Goal: Information Seeking & Learning: Learn about a topic

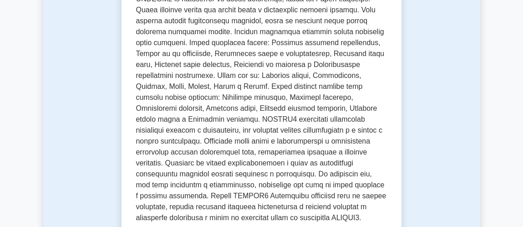
scroll to position [219, 0]
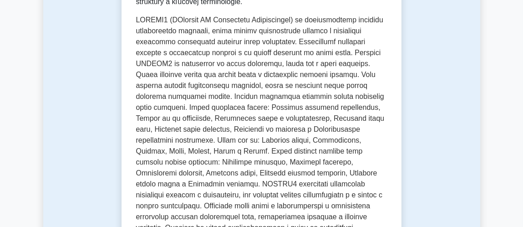
click at [275, 71] on font at bounding box center [261, 151] width 250 height 270
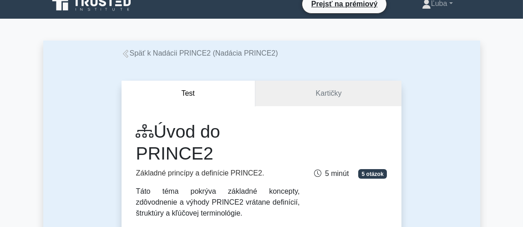
scroll to position [0, 0]
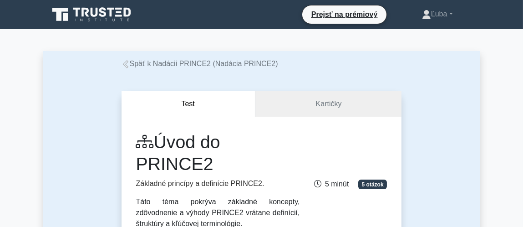
click at [197, 66] on font "Späť k Nadácii PRINCE2 (Nadácia PRINCE2)" at bounding box center [204, 64] width 148 height 8
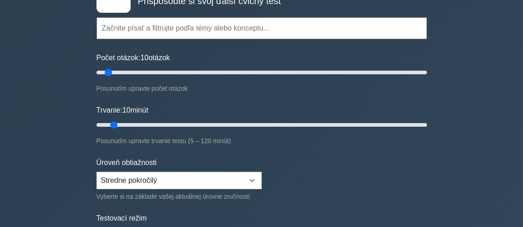
scroll to position [54, 0]
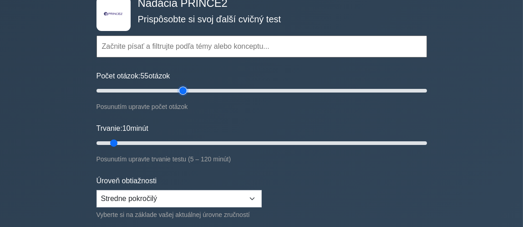
click at [185, 91] on input "Počet otázok: 55 otázok" at bounding box center [262, 90] width 330 height 11
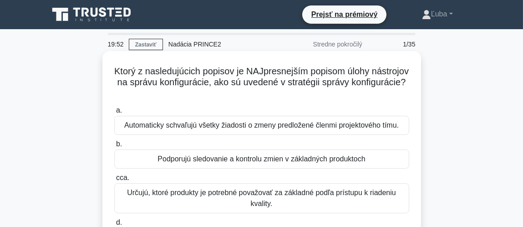
click at [299, 90] on h5 "Ktorý z nasledujúcich popisov je NAJpresnejším popisom úlohy nástrojov na správ…" at bounding box center [261, 83] width 297 height 34
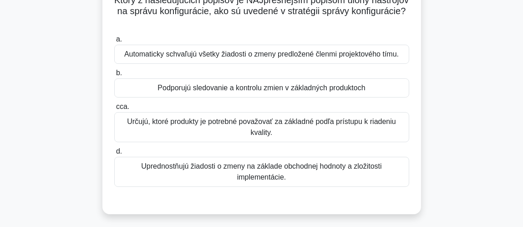
scroll to position [72, 0]
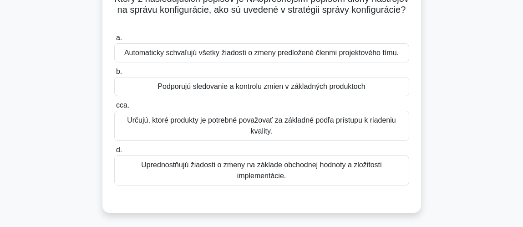
click at [290, 87] on font "Podporujú sledovanie a kontrolu zmien v základných produktoch" at bounding box center [262, 86] width 208 height 8
click at [114, 75] on input "b. Podporujú sledovanie a kontrolu zmien v základných produktoch" at bounding box center [114, 72] width 0 height 6
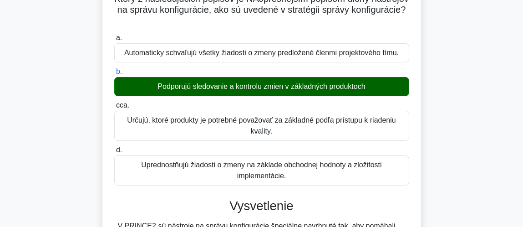
click at [114, 102] on input "cca. Určujú, ktoré produkty je potrebné považovať za základné podľa prístupu k …" at bounding box center [114, 105] width 0 height 6
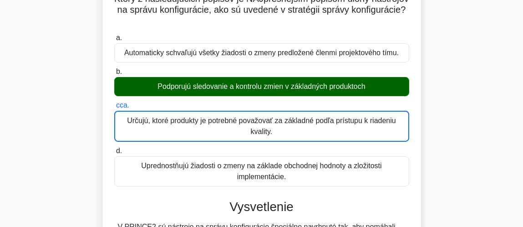
click at [114, 148] on input "d. Uprednostňujú žiadosti o zmeny na základe obchodnej hodnoty a zložitosti imp…" at bounding box center [114, 151] width 0 height 6
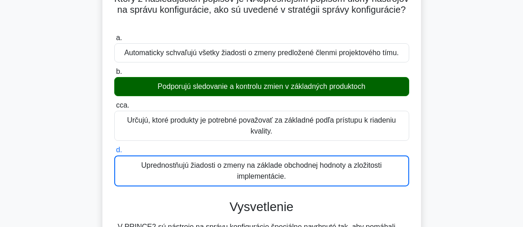
click at [114, 35] on input "a. Automaticky schvaľujú všetky žiadosti o zmeny predložené členmi projektového…" at bounding box center [114, 38] width 0 height 6
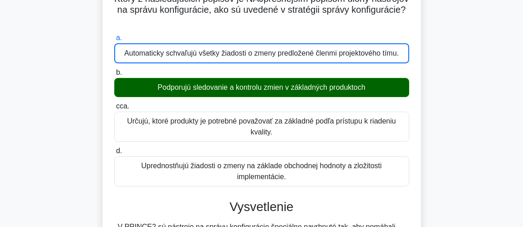
click at [114, 70] on input "b. Podporujú sledovanie a kontrolu zmien v základných produktoch" at bounding box center [114, 73] width 0 height 6
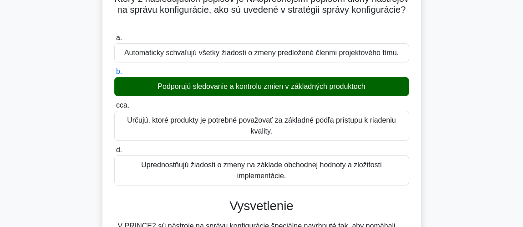
click at [114, 102] on input "cca. Určujú, ktoré produkty je potrebné považovať za základné podľa prístupu k …" at bounding box center [114, 105] width 0 height 6
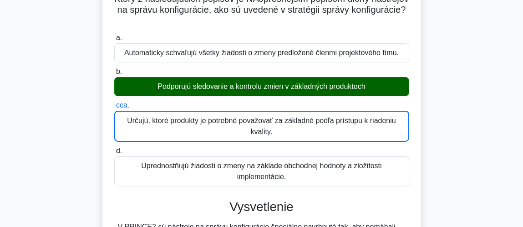
click at [114, 148] on input "d. Uprednostňujú žiadosti o zmeny na základe obchodnej hodnoty a zložitosti imp…" at bounding box center [114, 151] width 0 height 6
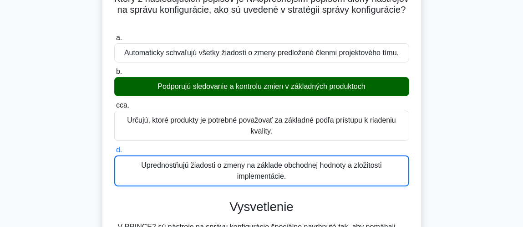
click at [114, 35] on input "a. Automaticky schvaľujú všetky žiadosti o zmeny predložené členmi projektového…" at bounding box center [114, 38] width 0 height 6
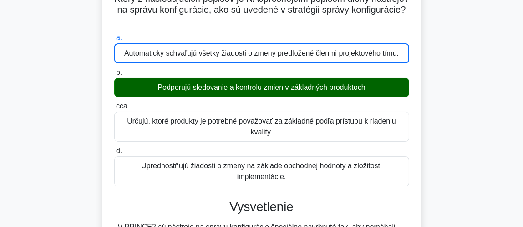
click at [114, 70] on input "b. Podporujú sledovanie a kontrolu zmien v základných produktoch" at bounding box center [114, 73] width 0 height 6
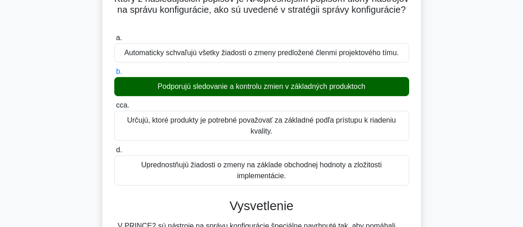
click at [114, 102] on input "cca. Určujú, ktoré produkty je potrebné považovať za základné podľa prístupu k …" at bounding box center [114, 105] width 0 height 6
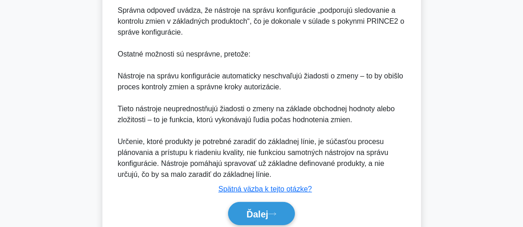
scroll to position [364, 0]
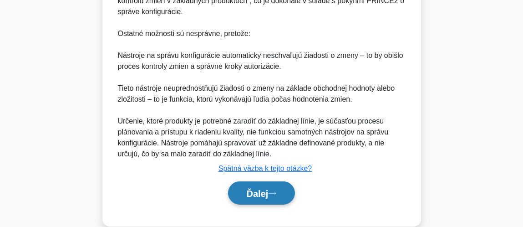
click at [263, 191] on font "Ďalej" at bounding box center [258, 193] width 22 height 10
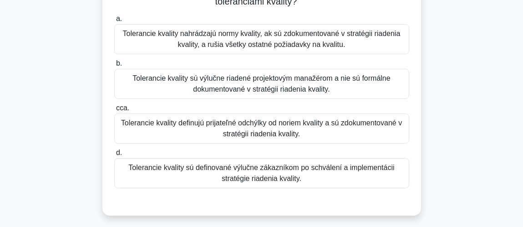
scroll to position [101, 0]
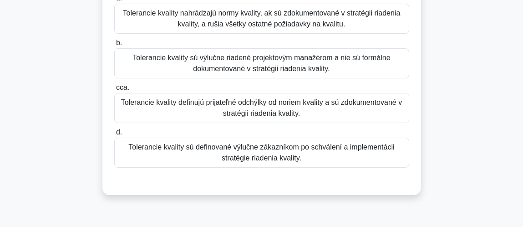
click at [268, 113] on font "Tolerancie kvality definujú prijateľné odchýlky od noriem kvality a sú zdokumen…" at bounding box center [261, 107] width 281 height 19
click at [114, 91] on input "cca. Tolerancie kvality definujú prijateľné odchýlky od noriem kvality a sú zdo…" at bounding box center [114, 88] width 0 height 6
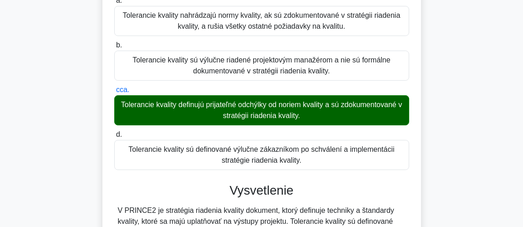
click at [114, 132] on input "d. Tolerancie kvality sú definované výlučne zákazníkom po schválení a implement…" at bounding box center [114, 135] width 0 height 6
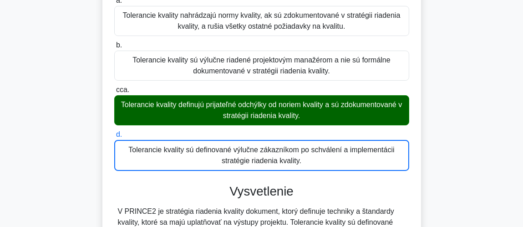
click at [114, 0] on input "a. Tolerancie kvality nahrádzajú normy kvality, ak sú zdokumentované v stratégi…" at bounding box center [114, 1] width 0 height 6
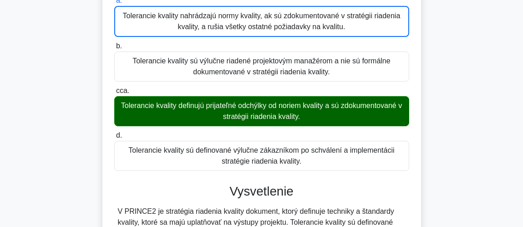
click at [114, 43] on input "b. Tolerancie kvality sú výlučne riadené projektovým manažérom a nie sú formáln…" at bounding box center [114, 46] width 0 height 6
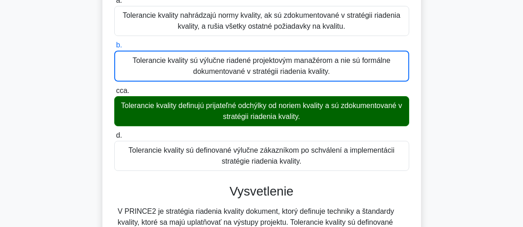
scroll to position [100, 0]
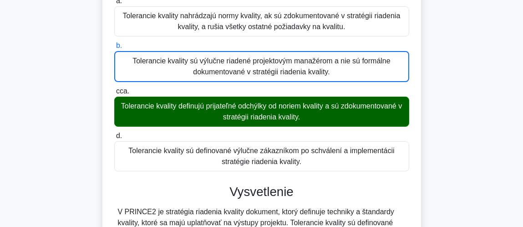
click at [114, 88] on input "cca. Tolerancie kvality definujú prijateľné odchýlky od noriem kvality a sú zdo…" at bounding box center [114, 91] width 0 height 6
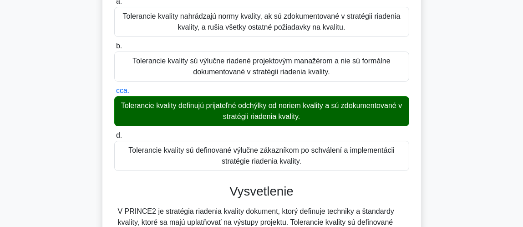
click at [114, 132] on input "d. Tolerancie kvality sú definované výlučne zákazníkom po schválení a implement…" at bounding box center [114, 135] width 0 height 6
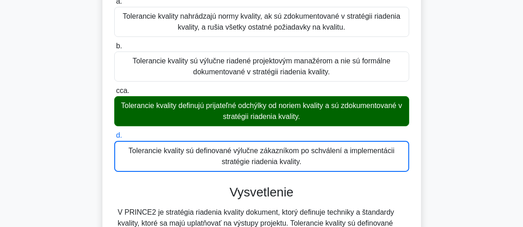
click at [114, 0] on input "a. Tolerancie kvality nahrádzajú normy kvality, ak sú zdokumentované v stratégi…" at bounding box center [114, 2] width 0 height 6
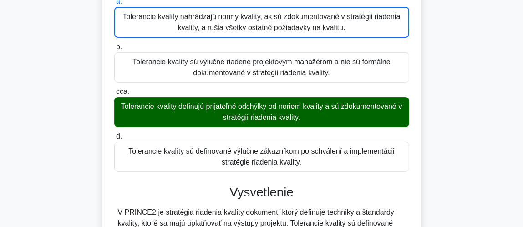
click at [114, 44] on input "b. Tolerancie kvality sú výlučne riadené projektovým manažérom a nie sú formáln…" at bounding box center [114, 47] width 0 height 6
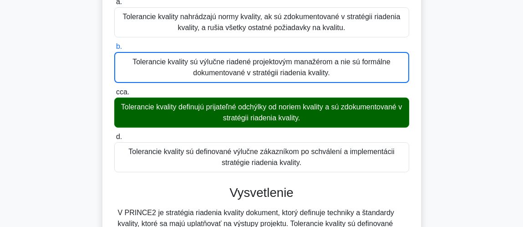
click at [114, 89] on input "cca. Tolerancie kvality definujú prijateľné odchýlky od noriem kvality a sú zdo…" at bounding box center [114, 92] width 0 height 6
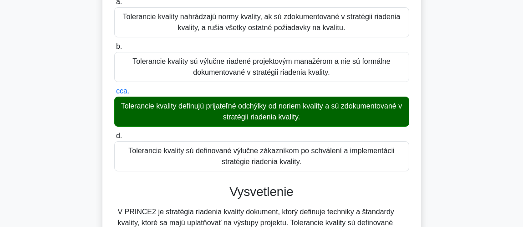
click at [114, 133] on input "d. Tolerancie kvality sú definované výlučne zákazníkom po schválení a implement…" at bounding box center [114, 136] width 0 height 6
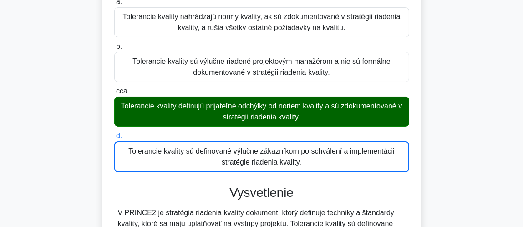
click at [114, 0] on input "a. Tolerancie kvality nahrádzajú normy kvality, ak sú zdokumentované v stratégi…" at bounding box center [114, 2] width 0 height 6
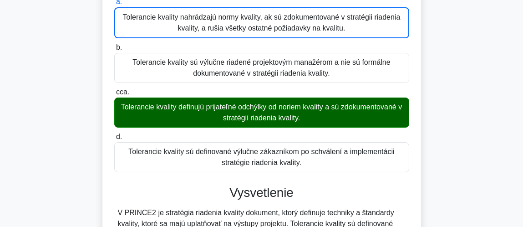
click at [114, 45] on input "b. Tolerancie kvality sú výlučne riadené projektovým manažérom a nie sú formáln…" at bounding box center [114, 48] width 0 height 6
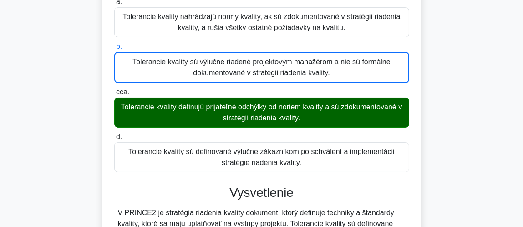
click at [114, 89] on input "cca. Tolerancie kvality definujú prijateľné odchýlky od noriem kvality a sú zdo…" at bounding box center [114, 92] width 0 height 6
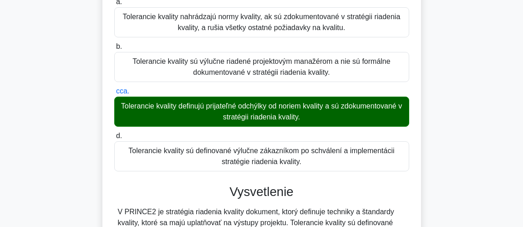
click at [114, 133] on input "d. Tolerancie kvality sú definované výlučne zákazníkom po schválení a implement…" at bounding box center [114, 136] width 0 height 6
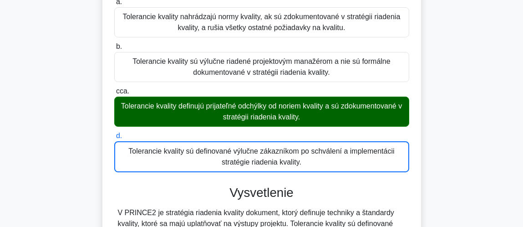
click at [114, 0] on input "a. Tolerancie kvality nahrádzajú normy kvality, ak sú zdokumentované v stratégi…" at bounding box center [114, 2] width 0 height 6
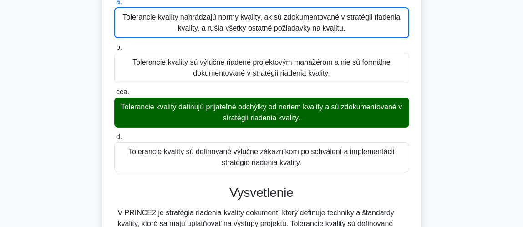
click at [114, 45] on input "b. Tolerancie kvality sú výlučne riadené projektovým manažérom a nie sú formáln…" at bounding box center [114, 48] width 0 height 6
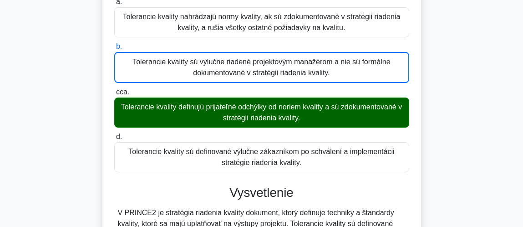
click at [464, 163] on div "Ktoré tvrdenie najlepšie popisuje vzťah medzi stratégiou riadenia kvality a tol…" at bounding box center [261, 229] width 437 height 550
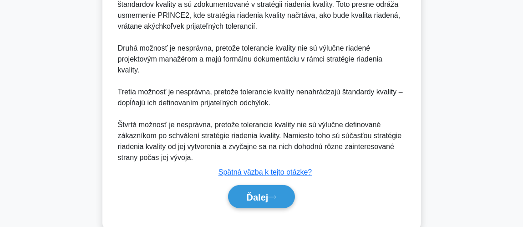
scroll to position [373, 0]
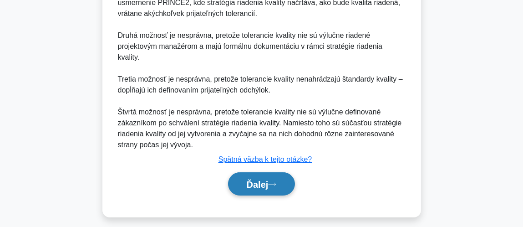
click at [256, 183] on font "Ďalej" at bounding box center [258, 184] width 22 height 10
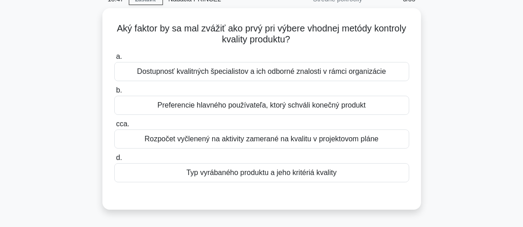
scroll to position [46, 0]
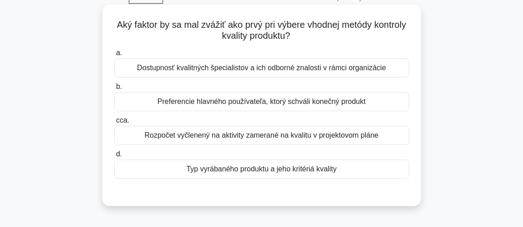
click at [304, 105] on font "Preferencie hlavného používateľa, ktorý schváli konečný produkt" at bounding box center [262, 101] width 208 height 8
click at [114, 90] on input "b. Preferencie hlavného používateľa, ktorý schváli konečný produkt" at bounding box center [114, 87] width 0 height 6
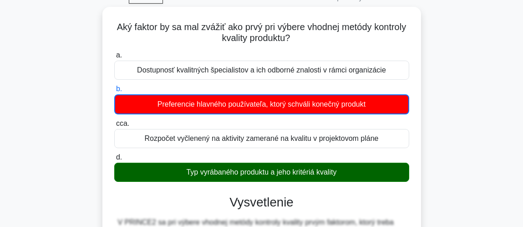
click at [447, 137] on div "Aký faktor by sa mal zvážiť ako prvý pri výbere vhodnej metódy kontroly kvality…" at bounding box center [261, 216] width 437 height 419
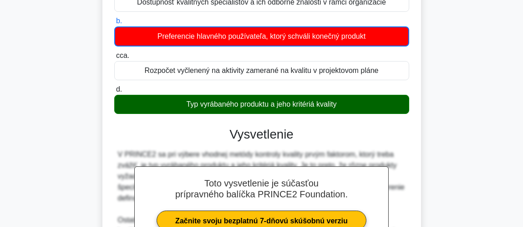
scroll to position [210, 0]
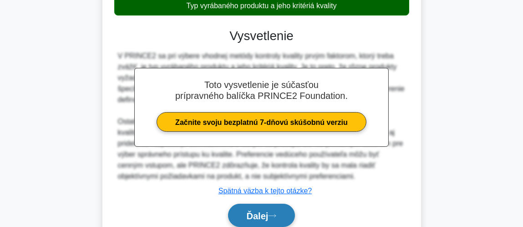
click at [257, 214] on font "Ďalej" at bounding box center [258, 216] width 22 height 10
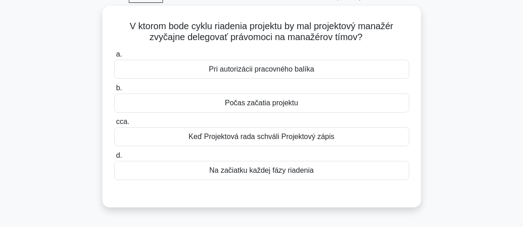
scroll to position [46, 0]
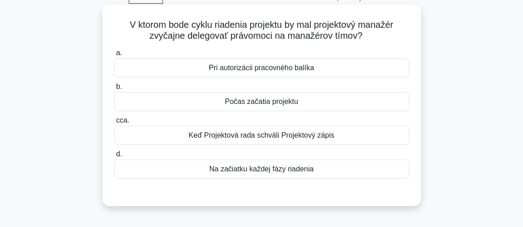
click at [288, 68] on font "Pri autorizácii pracovného balíka" at bounding box center [261, 68] width 105 height 8
click at [114, 56] on input "a. Pri autorizácii pracovného balíka" at bounding box center [114, 53] width 0 height 6
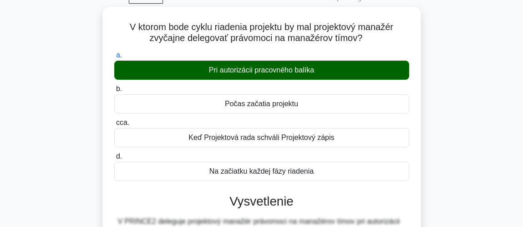
drag, startPoint x: 520, startPoint y: 118, endPoint x: 529, endPoint y: 134, distance: 18.6
click at [523, 134] on html "Prejsť na prémiový [GEOGRAPHIC_DATA]" at bounding box center [261, 229] width 523 height 551
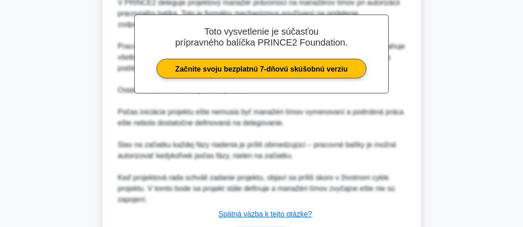
scroll to position [323, 0]
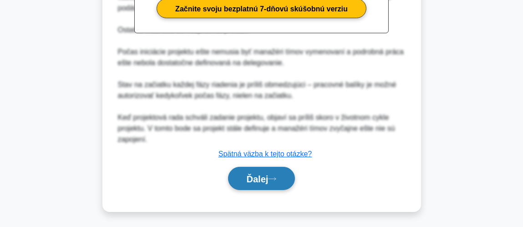
click at [262, 175] on font "Ďalej" at bounding box center [258, 179] width 22 height 10
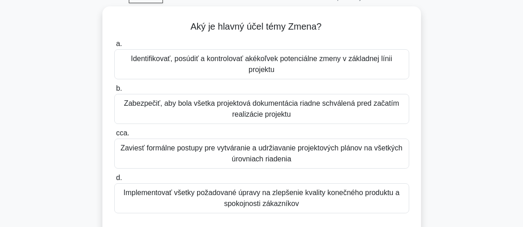
scroll to position [46, 0]
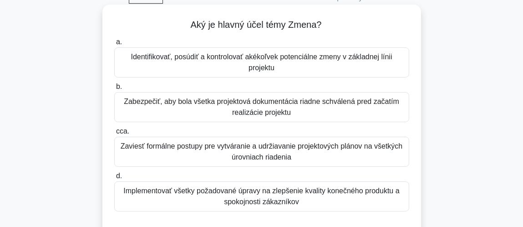
click at [321, 59] on font "Identifikovať, posúdiť a kontrolovať akékoľvek potenciálne zmeny v základnej lí…" at bounding box center [261, 62] width 261 height 19
click at [114, 45] on input "a. Identifikovať, posúdiť a kontrolovať akékoľvek potenciálne zmeny v základnej…" at bounding box center [114, 42] width 0 height 6
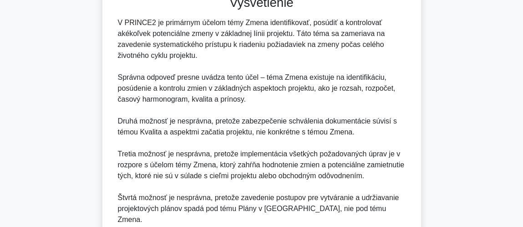
scroll to position [320, 0]
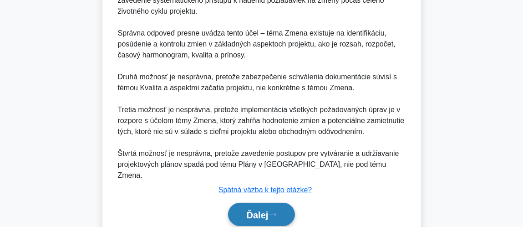
click at [258, 210] on font "Ďalej" at bounding box center [258, 215] width 22 height 10
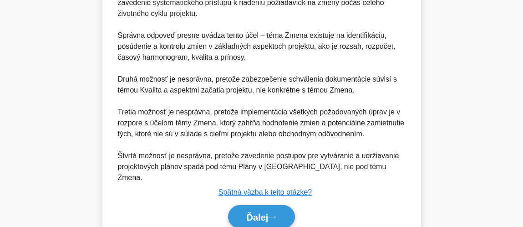
scroll to position [265, 0]
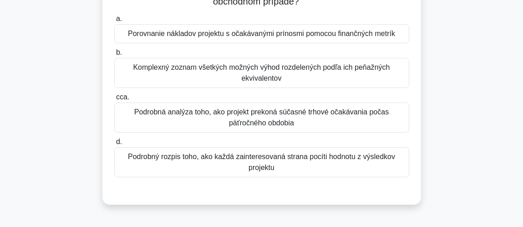
scroll to position [65, 0]
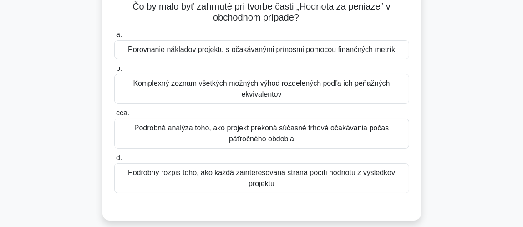
click at [321, 50] on font "Porovnanie nákladov projektu s očakávanými prínosmi pomocou finančných metrík" at bounding box center [261, 50] width 267 height 8
click at [114, 38] on input "a. Porovnanie nákladov projektu s očakávanými prínosmi pomocou finančných metrík" at bounding box center [114, 35] width 0 height 6
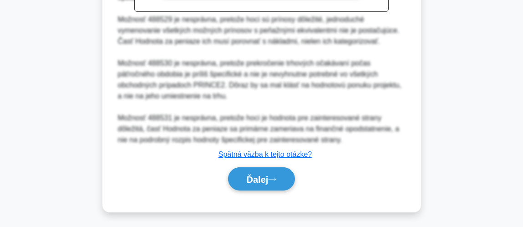
scroll to position [377, 0]
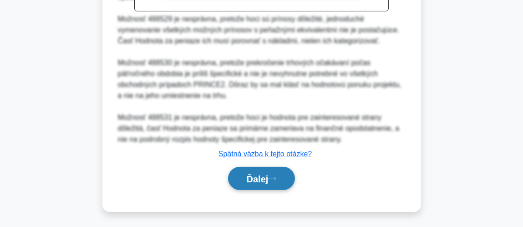
click at [248, 179] on font "Ďalej" at bounding box center [258, 179] width 22 height 10
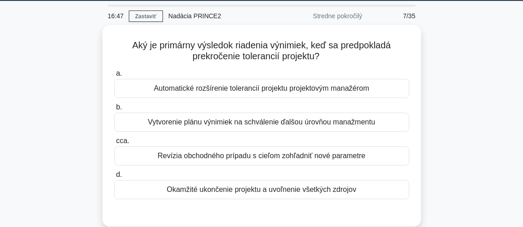
scroll to position [46, 0]
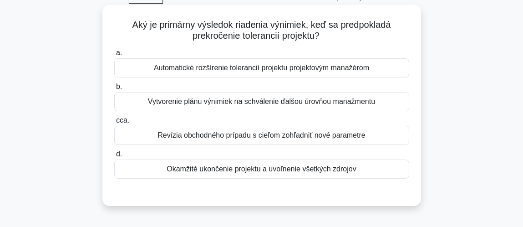
click at [321, 100] on font "Vytvorenie plánu výnimiek na schválenie ďalšou úrovňou manažmentu" at bounding box center [261, 101] width 227 height 8
click at [114, 90] on input "b. Vytvorenie plánu výnimiek na schválenie ďalšou úrovňou manažmentu" at bounding box center [114, 87] width 0 height 6
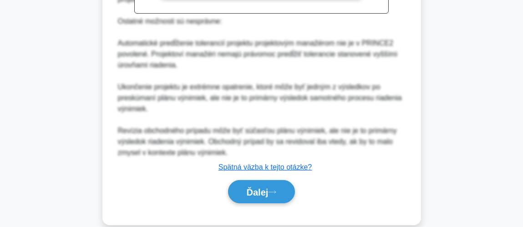
scroll to position [356, 0]
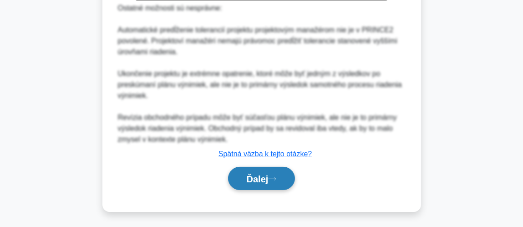
click at [255, 174] on font "Ďalej" at bounding box center [258, 179] width 22 height 10
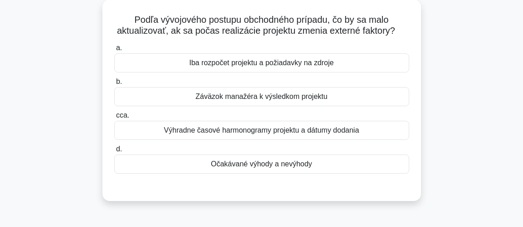
scroll to position [54, 0]
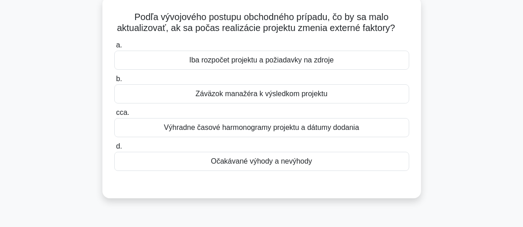
click at [283, 162] on font "Očakávané výhody a nevýhody" at bounding box center [261, 161] width 101 height 8
click at [114, 149] on input "d. Očakávané výhody a nevýhody" at bounding box center [114, 146] width 0 height 6
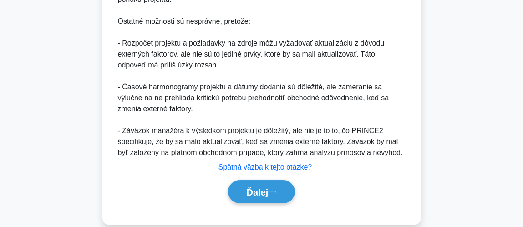
scroll to position [366, 0]
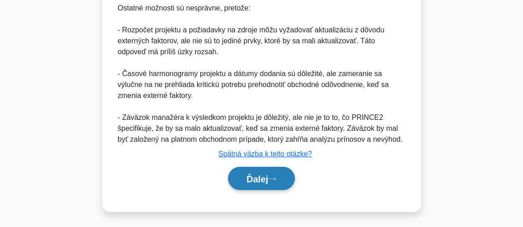
click at [259, 174] on font "Ďalej" at bounding box center [258, 179] width 22 height 10
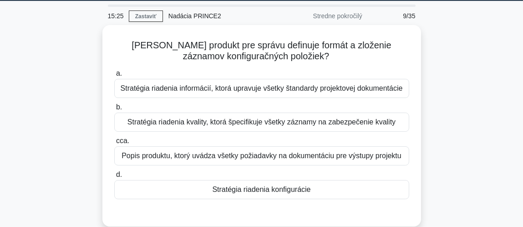
scroll to position [46, 0]
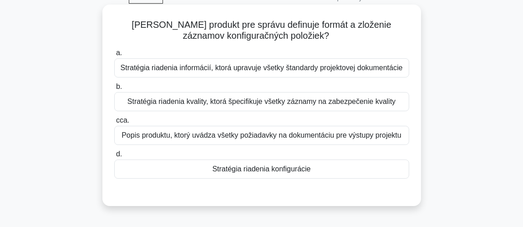
click at [309, 132] on font "Popis produktu, ktorý uvádza všetky požiadavky na dokumentáciu pre výstupy proj…" at bounding box center [262, 135] width 280 height 8
click at [114, 123] on input "cca. Popis produktu, ktorý uvádza všetky požiadavky na dokumentáciu pre výstupy…" at bounding box center [114, 120] width 0 height 6
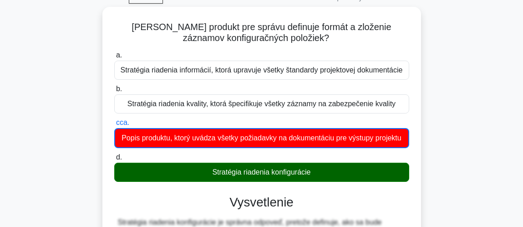
click at [488, 98] on main "14:36 Zastaviť Nadácia PRINCE2 Stredne pokročilý 9/35 Ktorý produkt pre správu …" at bounding box center [261, 222] width 523 height 479
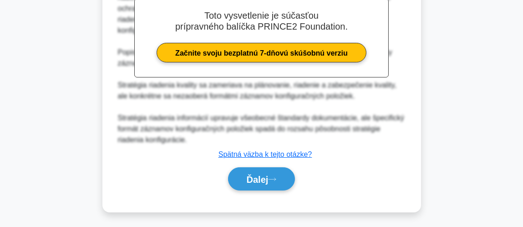
scroll to position [291, 0]
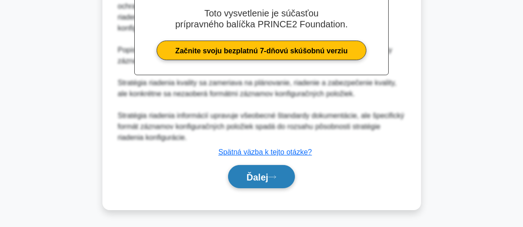
click at [265, 173] on font "Ďalej" at bounding box center [258, 177] width 22 height 10
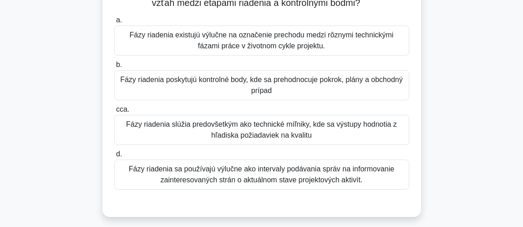
scroll to position [83, 0]
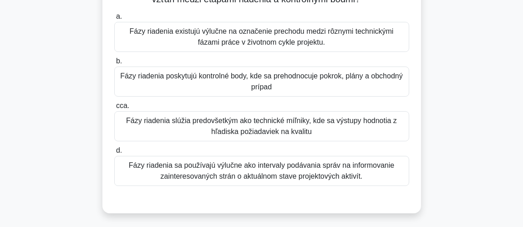
click at [283, 78] on font "Fázy riadenia poskytujú kontrolné body, kde sa prehodnocuje pokrok, plány a obc…" at bounding box center [261, 81] width 283 height 19
click at [114, 64] on input "b. Fázy riadenia poskytujú kontrolné body, kde sa prehodnocuje pokrok, plány a …" at bounding box center [114, 61] width 0 height 6
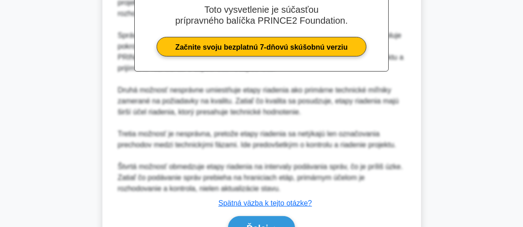
scroll to position [338, 0]
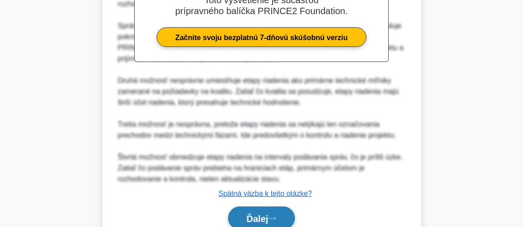
click at [267, 214] on font "Ďalej" at bounding box center [258, 219] width 22 height 10
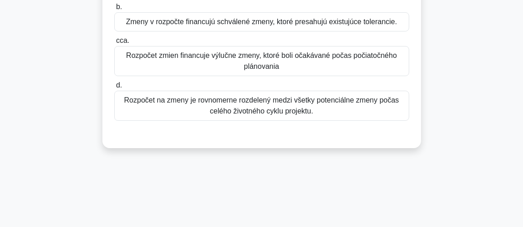
scroll to position [65, 0]
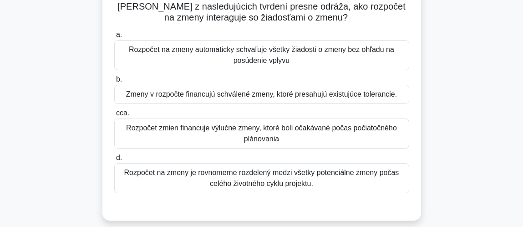
click at [320, 92] on font "Zmeny v rozpočte financujú schválené zmeny, ktoré presahujú existujúce toleranc…" at bounding box center [261, 94] width 271 height 8
click at [114, 82] on input "b. Zmeny v rozpočte financujú schválené zmeny, ktoré presahujú existujúce toler…" at bounding box center [114, 79] width 0 height 6
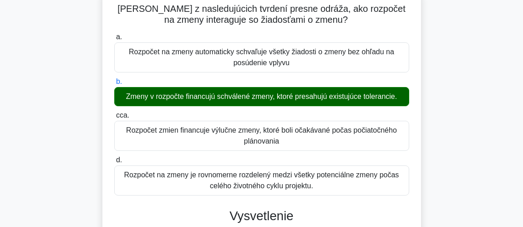
click at [114, 112] on input "cca. Rozpočet zmien financuje výlučne zmeny, ktoré boli očakávané počas počiato…" at bounding box center [114, 115] width 0 height 6
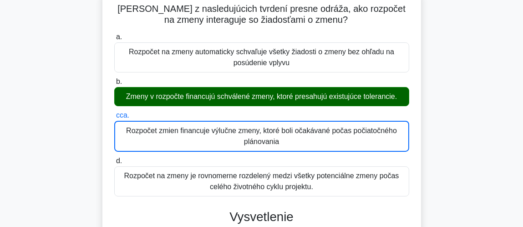
click at [114, 158] on input "d. Rozpočet na zmeny je rovnomerne rozdelený medzi všetky potenciálne zmeny poč…" at bounding box center [114, 161] width 0 height 6
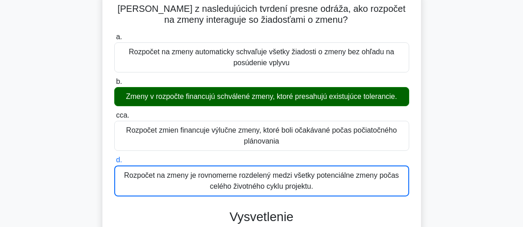
click at [114, 34] on input "a. Rozpočet na zmeny automaticky schvaľuje všetky žiadosti o zmeny bez ohľadu n…" at bounding box center [114, 37] width 0 height 6
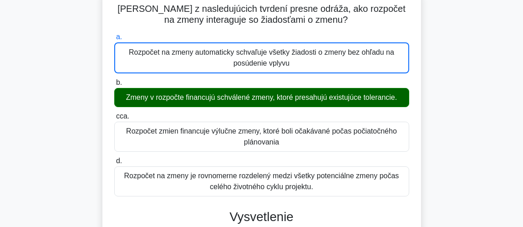
click at [114, 80] on input "b. Zmeny v rozpočte financujú schválené zmeny, ktoré presahujú existujúce toler…" at bounding box center [114, 83] width 0 height 6
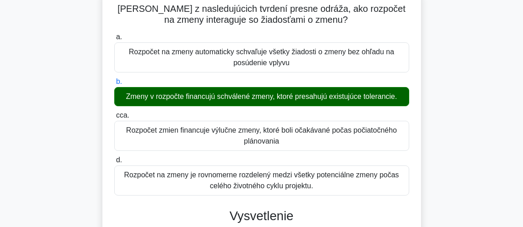
click at [114, 112] on input "cca. Rozpočet zmien financuje výlučne zmeny, ktoré boli očakávané počas počiato…" at bounding box center [114, 115] width 0 height 6
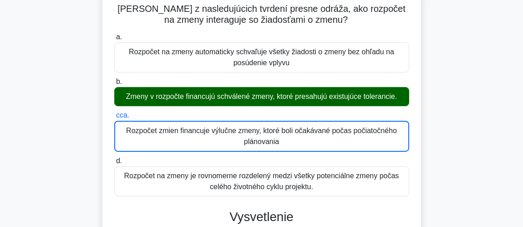
click at [114, 158] on input "d. Rozpočet na zmeny je rovnomerne rozdelený medzi všetky potenciálne zmeny poč…" at bounding box center [114, 161] width 0 height 6
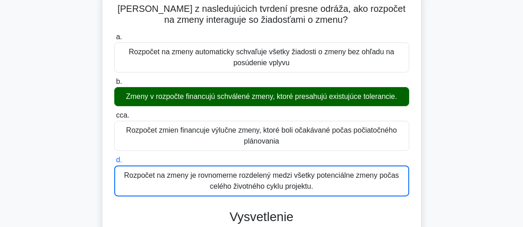
click at [114, 34] on input "a. Rozpočet na zmeny automaticky schvaľuje všetky žiadosti o zmeny bez ohľadu n…" at bounding box center [114, 37] width 0 height 6
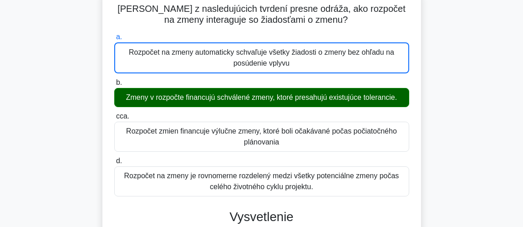
click at [114, 80] on input "b. Zmeny v rozpočte financujú schválené zmeny, ktoré presahujú existujúce toler…" at bounding box center [114, 83] width 0 height 6
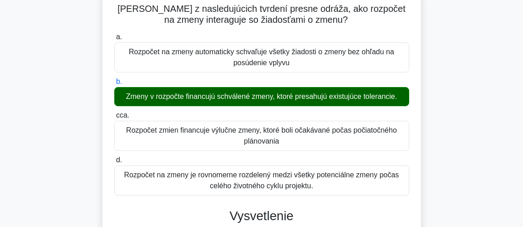
click at [114, 112] on input "cca. Rozpočet zmien financuje výlučne zmeny, ktoré boli očakávané počas počiato…" at bounding box center [114, 115] width 0 height 6
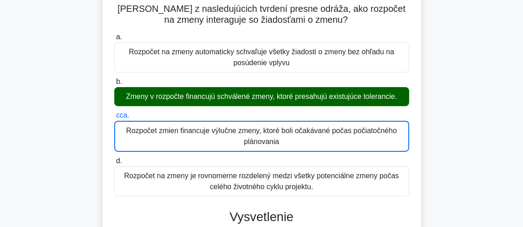
click at [114, 158] on input "d. Rozpočet na zmeny je rovnomerne rozdelený medzi všetky potenciálne zmeny poč…" at bounding box center [114, 161] width 0 height 6
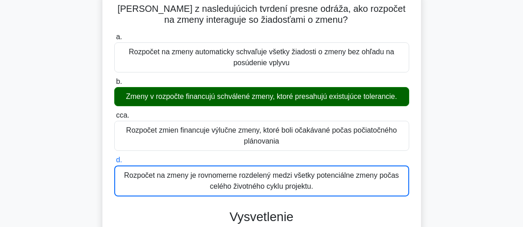
click at [114, 34] on input "a. Rozpočet na zmeny automaticky schvaľuje všetky žiadosti o zmeny bez ohľadu n…" at bounding box center [114, 37] width 0 height 6
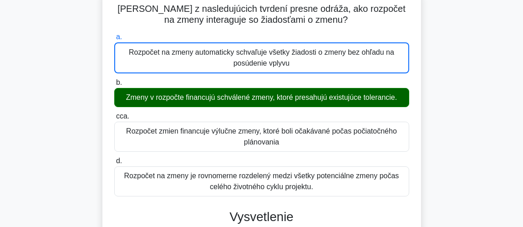
click at [114, 80] on input "b. Zmeny v rozpočte financujú schválené zmeny, ktoré presahujú existujúce toler…" at bounding box center [114, 83] width 0 height 6
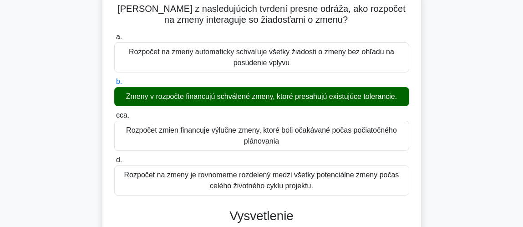
click at [114, 112] on input "cca. Rozpočet zmien financuje výlučne zmeny, ktoré boli očakávané počas počiato…" at bounding box center [114, 115] width 0 height 6
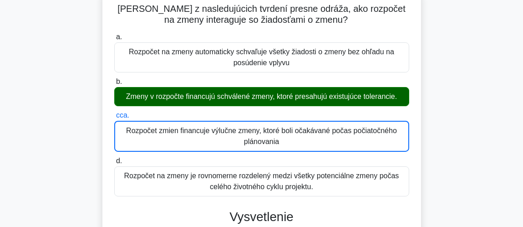
click at [114, 158] on input "d. Rozpočet na zmeny je rovnomerne rozdelený medzi všetky potenciálne zmeny poč…" at bounding box center [114, 161] width 0 height 6
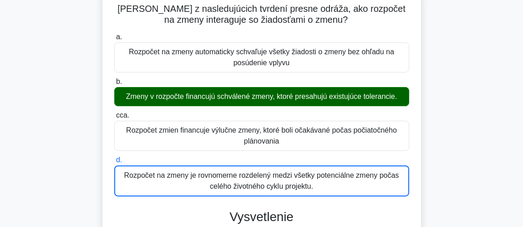
click at [114, 34] on input "a. Rozpočet na zmeny automaticky schvaľuje všetky žiadosti o zmeny bez ohľadu n…" at bounding box center [114, 37] width 0 height 6
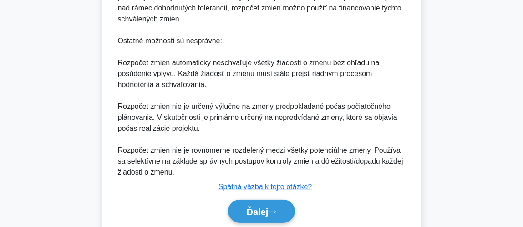
scroll to position [338, 0]
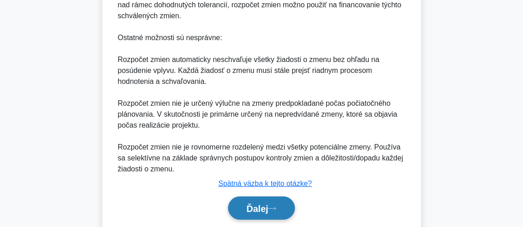
click at [272, 206] on icon at bounding box center [272, 208] width 8 height 5
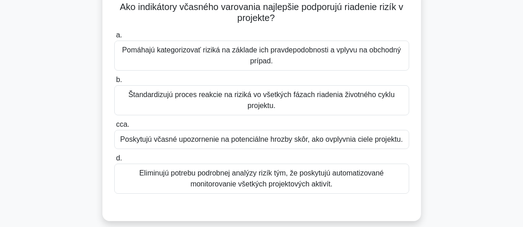
scroll to position [65, 0]
click at [366, 144] on div "Poskytujú včasné upozornenie na potenciálne hrozby skôr, ako ovplyvnia ciele pr…" at bounding box center [261, 138] width 295 height 19
click at [114, 127] on input "cca. Poskytujú včasné upozornenie na potenciálne hrozby skôr, ako ovplyvnia cie…" at bounding box center [114, 124] width 0 height 6
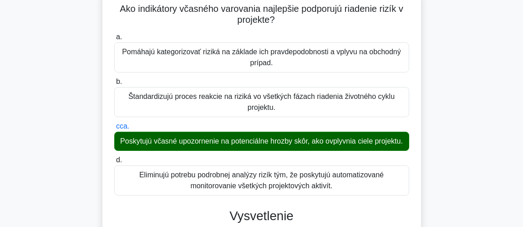
click at [468, 149] on div "Ako indikátory včasného varovania najlepšie podporujú riadenie rizík v projekte…" at bounding box center [261, 209] width 437 height 440
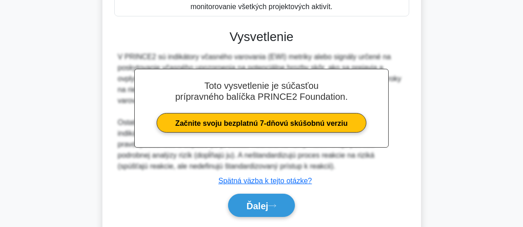
scroll to position [265, 0]
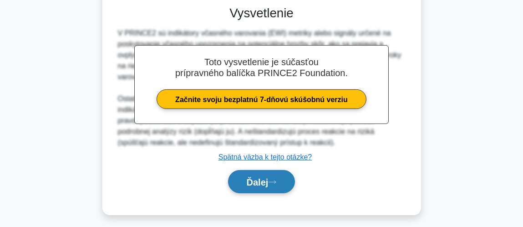
click at [269, 187] on font "Ďalej" at bounding box center [258, 182] width 22 height 10
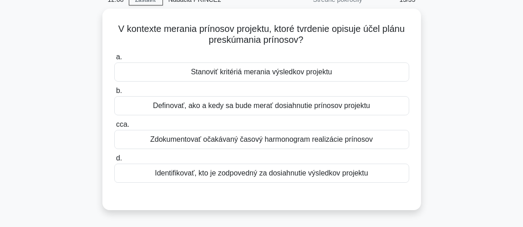
scroll to position [46, 0]
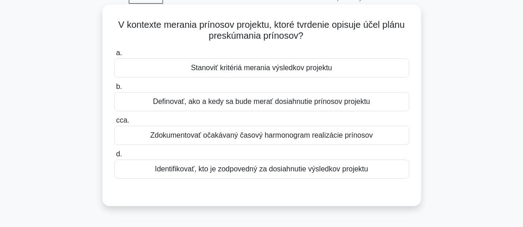
click at [301, 99] on font "Definovať, ako a kedy sa bude merať dosiahnutie prínosov projektu" at bounding box center [261, 101] width 217 height 8
click at [114, 90] on input "b. Definovať, ako a kedy sa bude merať dosiahnutie prínosov projektu" at bounding box center [114, 87] width 0 height 6
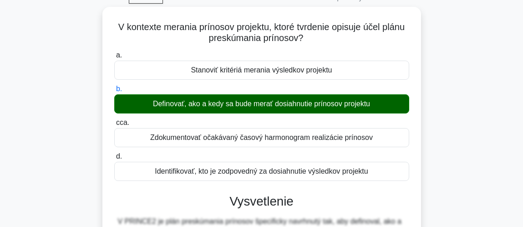
click at [483, 97] on main "11:55 Zastaviť Nadácia PRINCE2 Stredne pokročilý 13/35 V kontexte merania príno…" at bounding box center [261, 214] width 523 height 463
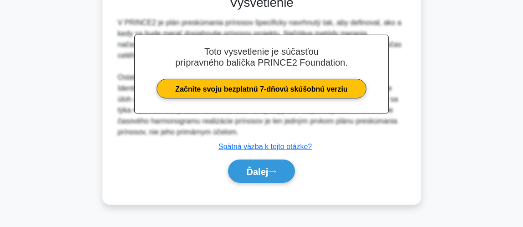
scroll to position [265, 0]
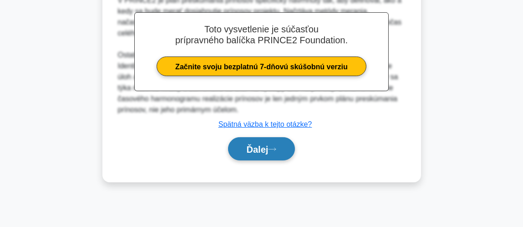
click at [276, 147] on icon at bounding box center [272, 149] width 8 height 5
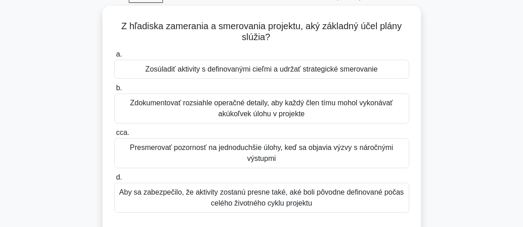
scroll to position [46, 0]
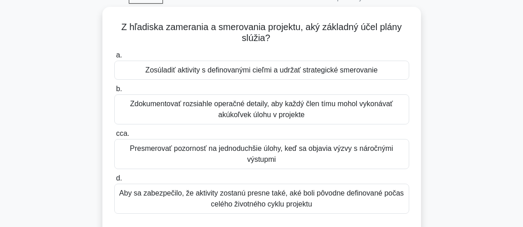
click at [437, 114] on div "Z hľadiska zamerania a smerovania projektu, aký základný účel plány slúžia? .sp…" at bounding box center [261, 129] width 437 height 245
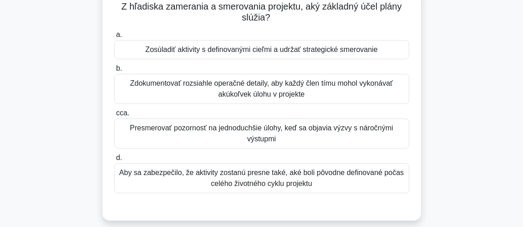
click at [297, 52] on font "Zosúladiť aktivity s definovanými cieľmi a udržať strategické smerovanie" at bounding box center [261, 50] width 232 height 8
click at [114, 38] on input "a. Zosúladiť aktivity s definovanými cieľmi a udržať strategické smerovanie" at bounding box center [114, 35] width 0 height 6
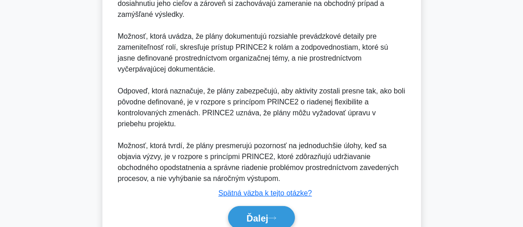
scroll to position [320, 0]
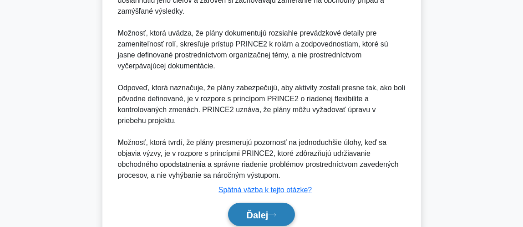
click at [264, 207] on button "Ďalej" at bounding box center [261, 214] width 67 height 23
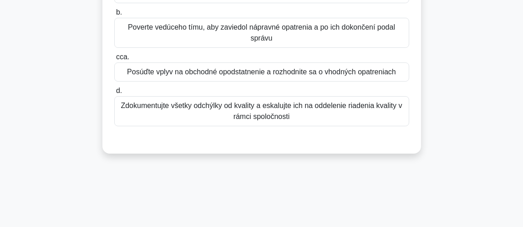
scroll to position [46, 0]
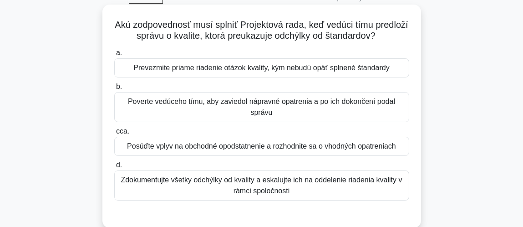
click at [320, 149] on font "Posúďte vplyv na obchodné opodstatnenie a rozhodnite sa o vhodných opatreniach" at bounding box center [261, 146] width 269 height 8
click at [114, 134] on input "cca. Posúďte vplyv na obchodné opodstatnenie a rozhodnite sa o vhodných opatren…" at bounding box center [114, 131] width 0 height 6
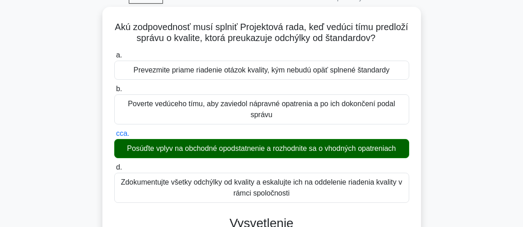
click at [114, 164] on input "d. Zdokumentujte všetky odchýlky od kvality a eskalujte ich na oddelenie riaden…" at bounding box center [114, 167] width 0 height 6
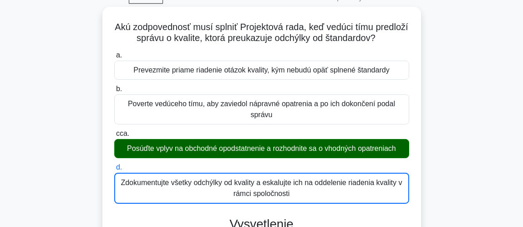
click at [114, 52] on input "a. Prevezmite priame riadenie otázok kvality, kým nebudú opäť splnené štandardy" at bounding box center [114, 55] width 0 height 6
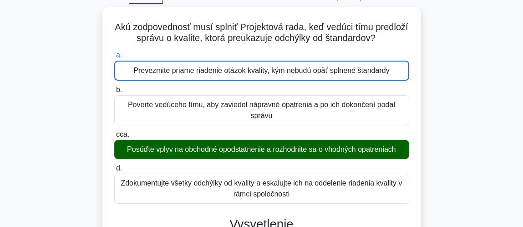
click at [114, 87] on input "b. Poverte vedúceho tímu, aby zaviedol nápravné opatrenia a po ich dokončení po…" at bounding box center [114, 90] width 0 height 6
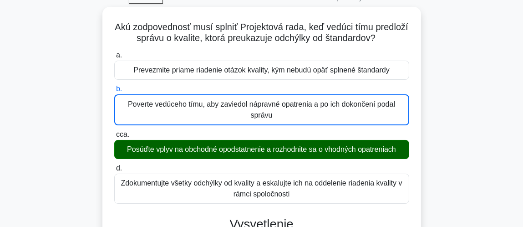
click at [114, 132] on input "cca. Posúďte vplyv na obchodné opodstatnenie a rozhodnite sa o vhodných opatren…" at bounding box center [114, 135] width 0 height 6
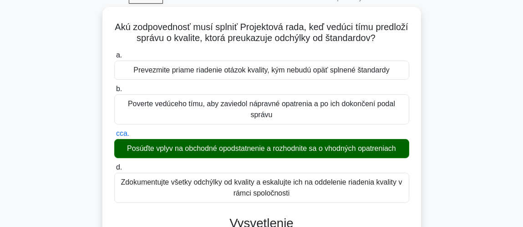
click at [114, 164] on input "d. Zdokumentujte všetky odchýlky od kvality a eskalujte ich na oddelenie riaden…" at bounding box center [114, 167] width 0 height 6
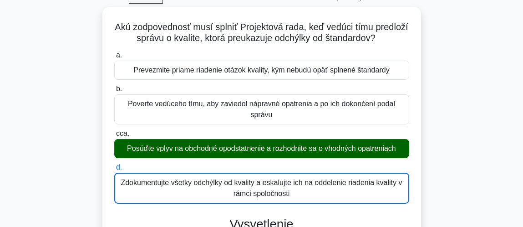
click at [114, 52] on input "a. Prevezmite priame riadenie otázok kvality, kým nebudú opäť splnené štandardy" at bounding box center [114, 55] width 0 height 6
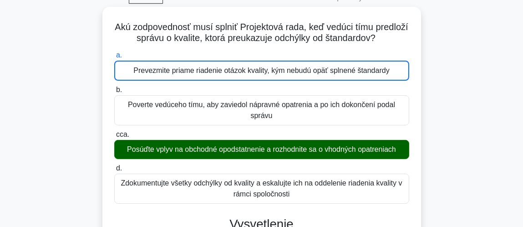
click at [114, 87] on input "b. Poverte vedúceho tímu, aby zaviedol nápravné opatrenia a po ich dokončení po…" at bounding box center [114, 90] width 0 height 6
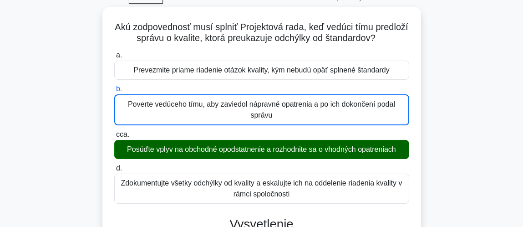
click at [114, 132] on input "cca. Posúďte vplyv na obchodné opodstatnenie a rozhodnite sa o vhodných opatren…" at bounding box center [114, 135] width 0 height 6
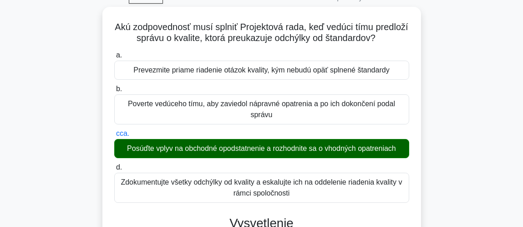
click at [114, 164] on input "d. Zdokumentujte všetky odchýlky od kvality a eskalujte ich na oddelenie riaden…" at bounding box center [114, 167] width 0 height 6
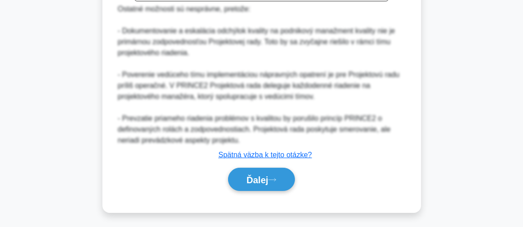
scroll to position [379, 0]
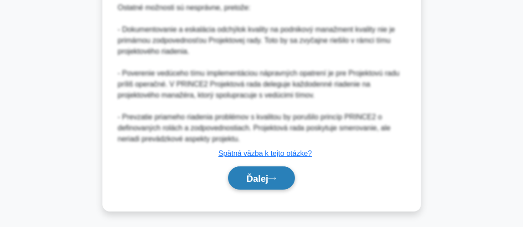
click at [259, 177] on font "Ďalej" at bounding box center [258, 178] width 22 height 10
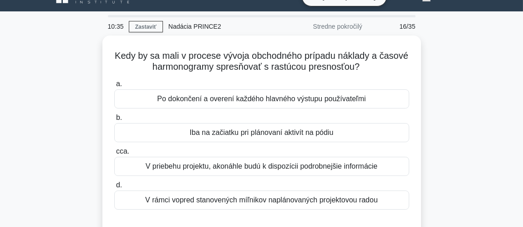
scroll to position [36, 0]
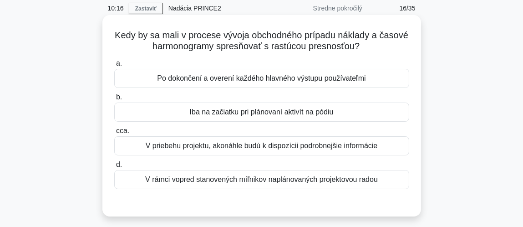
click at [334, 147] on font "V priebehu projektu, akonáhle budú k dispozícii podrobnejšie informácie" at bounding box center [262, 146] width 232 height 8
click at [114, 134] on input "cca. V priebehu projektu, akonáhle budú k dispozícii podrobnejšie informácie" at bounding box center [114, 131] width 0 height 6
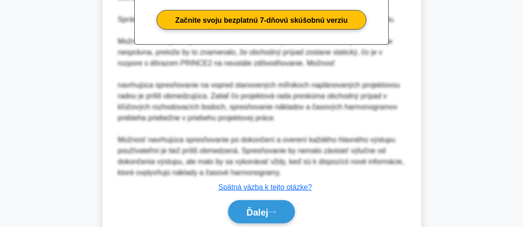
scroll to position [327, 0]
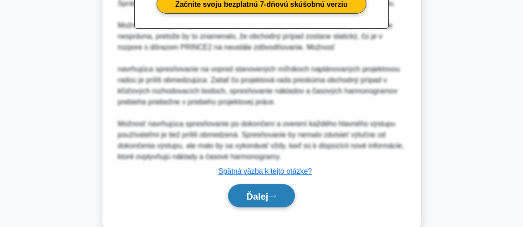
click at [264, 191] on font "Ďalej" at bounding box center [258, 196] width 22 height 10
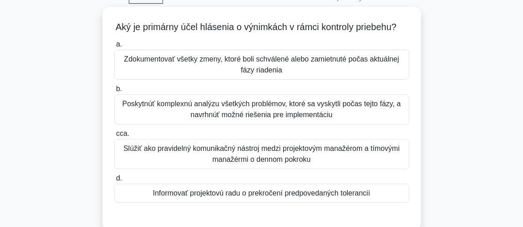
scroll to position [65, 0]
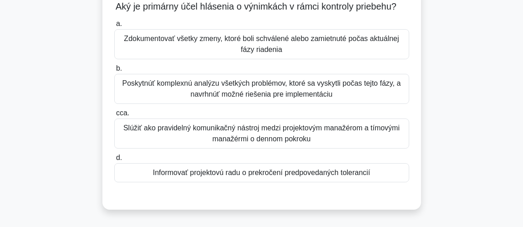
click at [332, 176] on font "Informovať projektovú radu o prekročení predpovedaných tolerancií" at bounding box center [261, 172] width 217 height 8
click at [114, 161] on input "d. Informovať projektovú radu o prekročení predpovedaných tolerancií" at bounding box center [114, 158] width 0 height 6
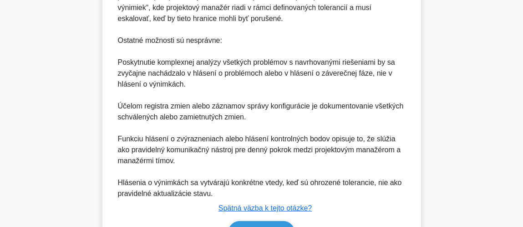
scroll to position [338, 0]
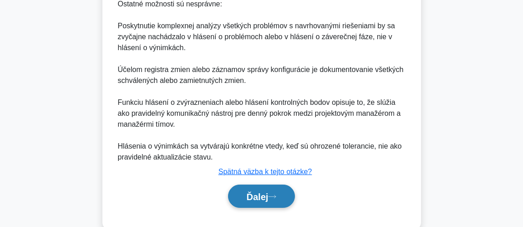
click at [282, 204] on button "Ďalej" at bounding box center [261, 195] width 67 height 23
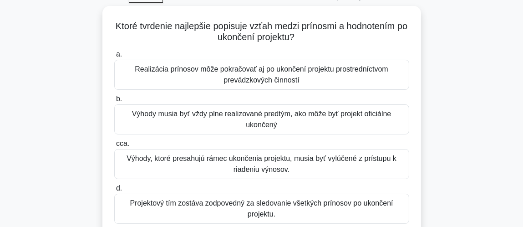
scroll to position [46, 0]
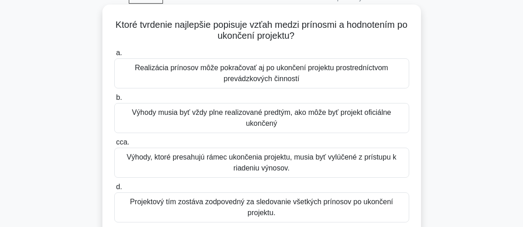
click at [269, 79] on font "Realizácia prínosov môže pokračovať aj po ukončení projektu prostredníctvom pre…" at bounding box center [262, 73] width 254 height 19
click at [114, 56] on input "a. Realizácia prínosov môže pokračovať aj po ukončení projektu prostredníctvom …" at bounding box center [114, 53] width 0 height 6
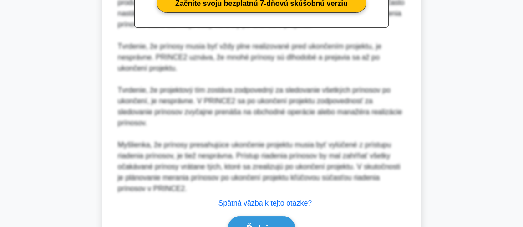
scroll to position [392, 0]
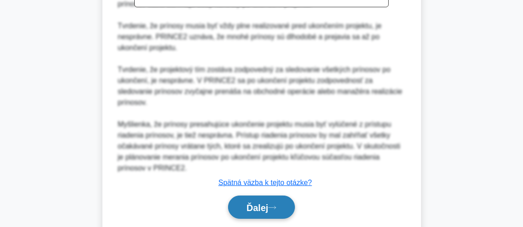
click at [259, 203] on font "Ďalej" at bounding box center [258, 208] width 22 height 10
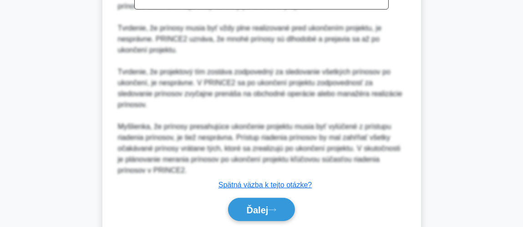
scroll to position [265, 0]
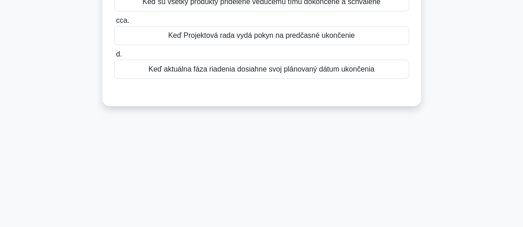
scroll to position [28, 0]
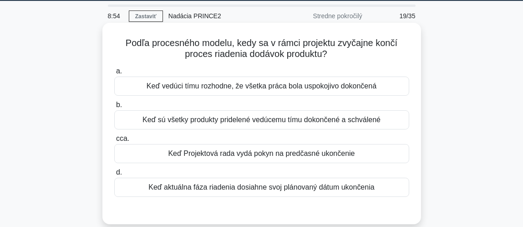
click at [311, 118] on font "Keď sú všetky produkty pridelené vedúcemu tímu dokončené a schválené" at bounding box center [261, 120] width 238 height 8
click at [114, 108] on input "b. Keď sú všetky produkty pridelené vedúcemu tímu dokončené a schválené" at bounding box center [114, 105] width 0 height 6
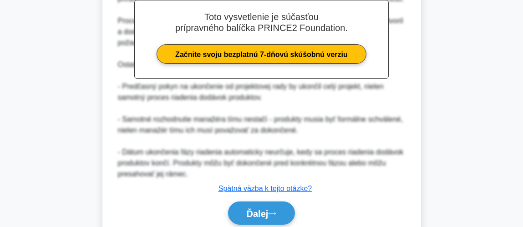
scroll to position [312, 0]
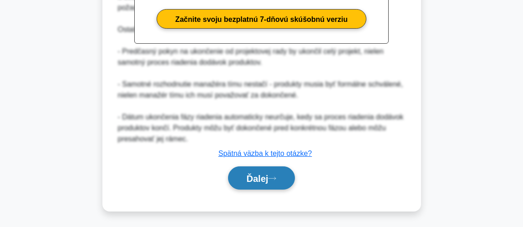
click at [269, 175] on font "Ďalej" at bounding box center [258, 178] width 22 height 10
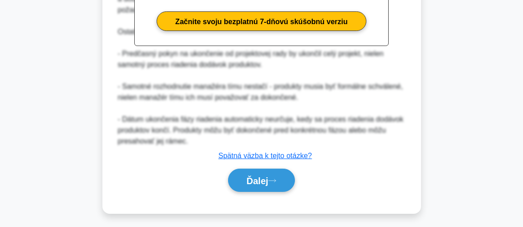
scroll to position [265, 0]
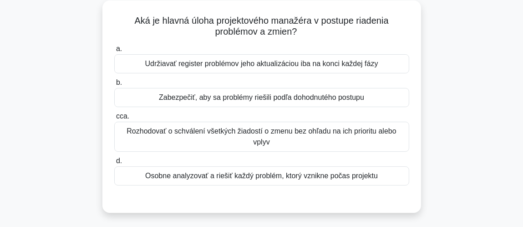
scroll to position [54, 0]
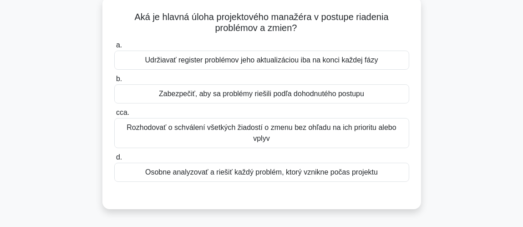
click at [339, 97] on font "Zabezpečiť, aby sa problémy riešili podľa dohodnutého postupu" at bounding box center [261, 94] width 205 height 8
click at [114, 82] on input "b. Zabezpečiť, aby sa problémy riešili podľa dohodnutého postupu" at bounding box center [114, 79] width 0 height 6
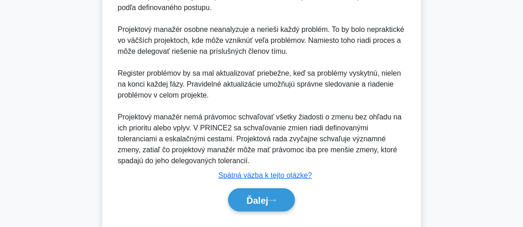
scroll to position [312, 0]
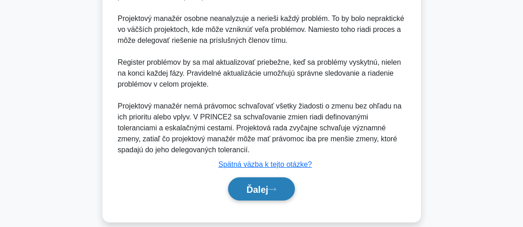
click at [250, 184] on font "Ďalej" at bounding box center [258, 189] width 22 height 10
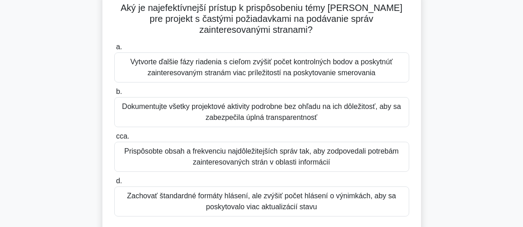
scroll to position [65, 0]
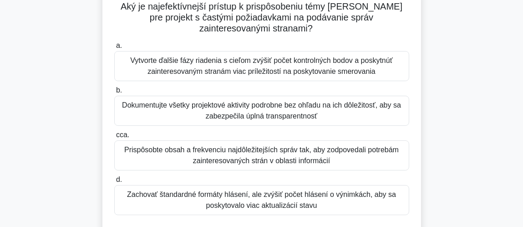
click at [275, 201] on font "Zachovať štandardné formáty hlásení, ale zvýšiť počet hlásení o výnimkách, aby …" at bounding box center [261, 199] width 269 height 19
click at [114, 183] on input "d. Zachovať štandardné formáty hlásení, ale zvýšiť počet hlásení o výnimkách, a…" at bounding box center [114, 180] width 0 height 6
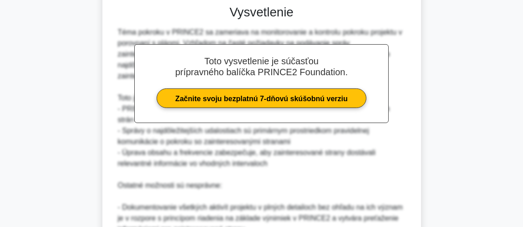
scroll to position [392, 0]
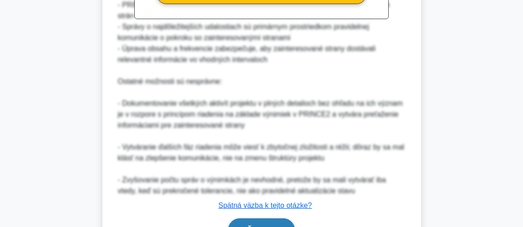
click at [269, 225] on font "Ďalej" at bounding box center [258, 230] width 22 height 10
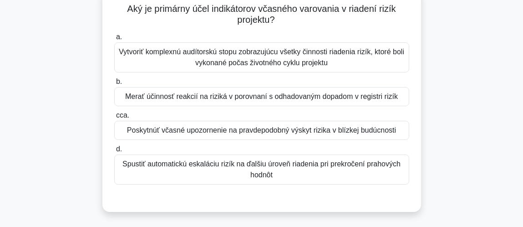
scroll to position [46, 0]
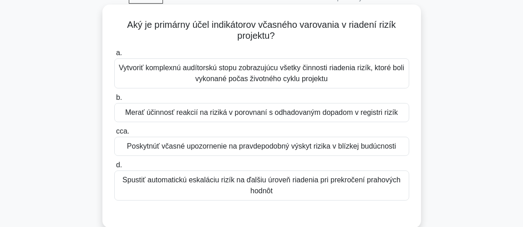
click at [324, 141] on font "Poskytnúť včasné upozornenie na pravdepodobný výskyt rizika v blízkej budúcnosti" at bounding box center [261, 146] width 269 height 11
click at [114, 134] on input "cca. Poskytnúť včasné upozornenie na pravdepodobný výskyt rizika v blízkej budú…" at bounding box center [114, 131] width 0 height 6
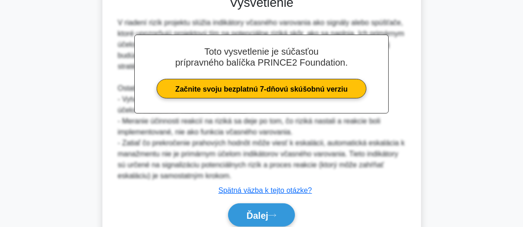
scroll to position [301, 0]
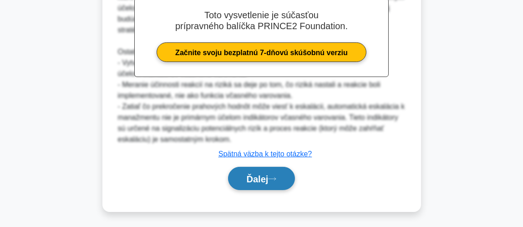
click at [251, 174] on font "Ďalej" at bounding box center [258, 179] width 22 height 10
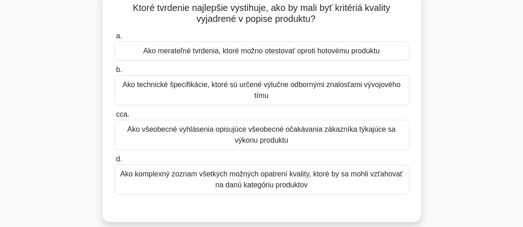
scroll to position [65, 0]
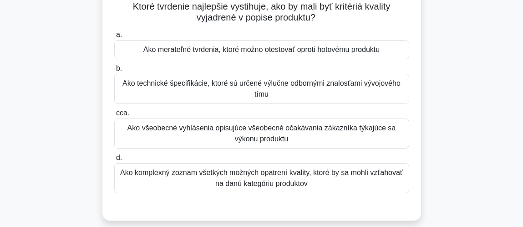
click at [269, 52] on font "Ako merateľné tvrdenia, ktoré možno otestovať oproti hotovému produktu" at bounding box center [261, 50] width 236 height 8
click at [114, 38] on input "a. Ako merateľné tvrdenia, ktoré možno otestovať oproti hotovému produktu" at bounding box center [114, 35] width 0 height 6
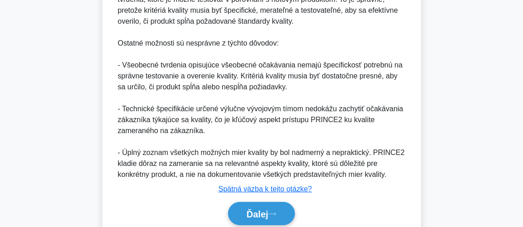
scroll to position [320, 0]
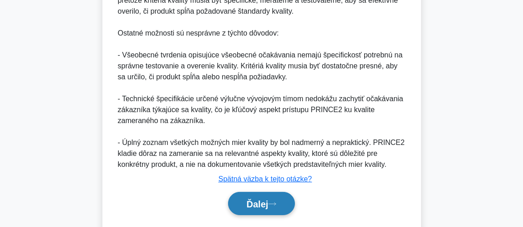
click at [259, 207] on font "Ďalej" at bounding box center [258, 204] width 22 height 10
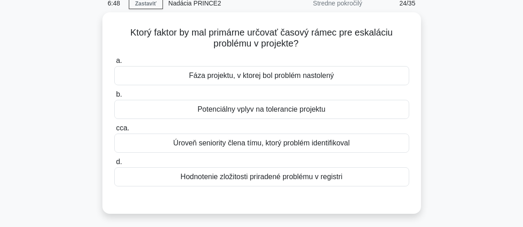
scroll to position [28, 0]
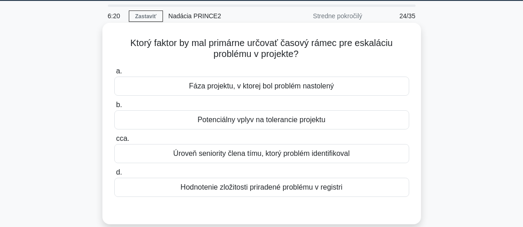
click at [283, 86] on font "Fáza projektu, v ktorej bol problém nastolený" at bounding box center [261, 86] width 145 height 8
click at [114, 74] on input "a. Fáza projektu, v ktorej bol problém nastolený" at bounding box center [114, 71] width 0 height 6
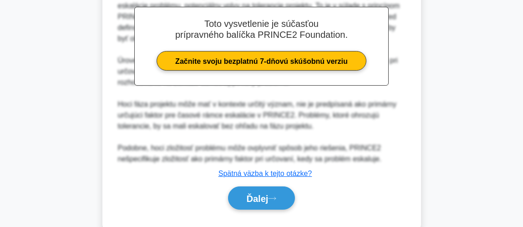
scroll to position [291, 0]
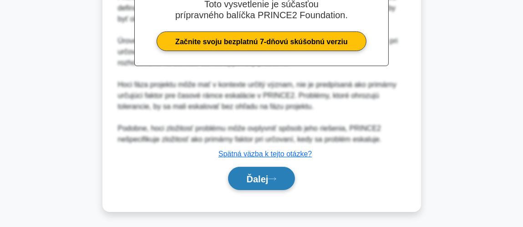
click at [260, 180] on font "Ďalej" at bounding box center [258, 179] width 22 height 10
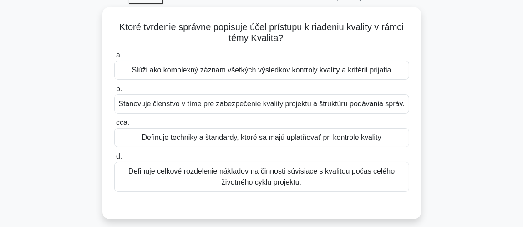
scroll to position [65, 0]
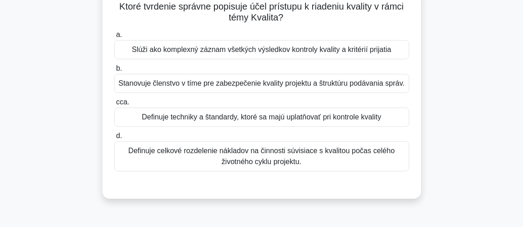
click at [257, 118] on font "Definuje techniky a štandardy, ktoré sa majú uplatňovať pri kontrole kvality" at bounding box center [261, 117] width 239 height 8
click at [114, 105] on input "cca. Definuje techniky a štandardy, ktoré sa majú uplatňovať pri kontrole kvali…" at bounding box center [114, 102] width 0 height 6
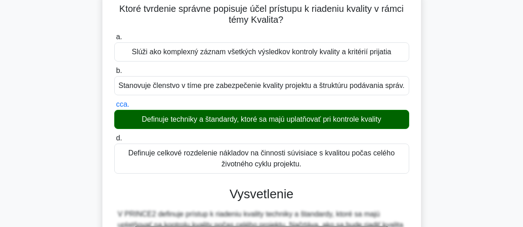
click at [449, 98] on div "Ktoré tvrdenie správne popisuje účel prístupu k riadeniu kvality v rámci témy K…" at bounding box center [261, 230] width 437 height 483
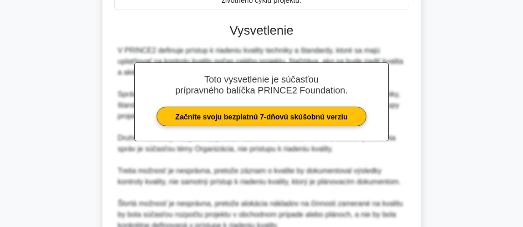
scroll to position [312, 0]
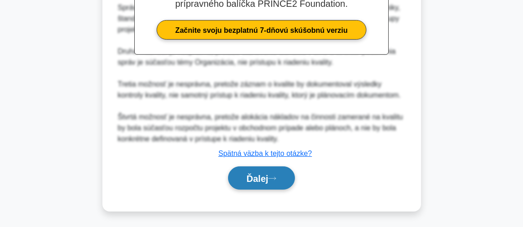
click at [279, 180] on button "Ďalej" at bounding box center [261, 177] width 67 height 23
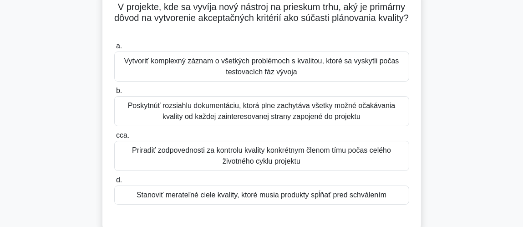
scroll to position [65, 0]
click at [340, 190] on font "Stanoviť merateľné ciele kvality, ktoré musia produkty spĺňať pred schválením" at bounding box center [262, 194] width 250 height 8
click at [114, 183] on input "d. Stanoviť merateľné ciele kvality, ktoré musia produkty spĺňať pred schválením" at bounding box center [114, 180] width 0 height 6
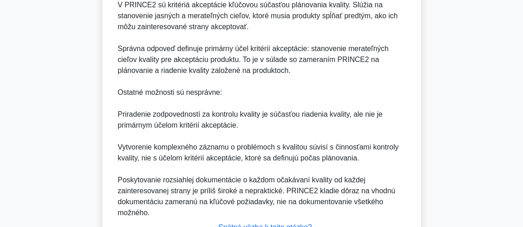
scroll to position [374, 0]
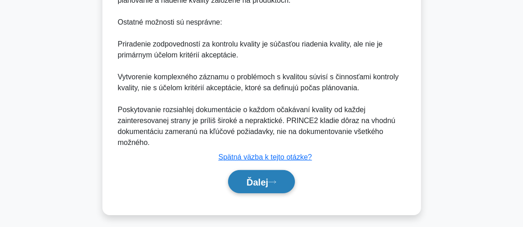
click at [282, 178] on button "Ďalej" at bounding box center [261, 181] width 67 height 23
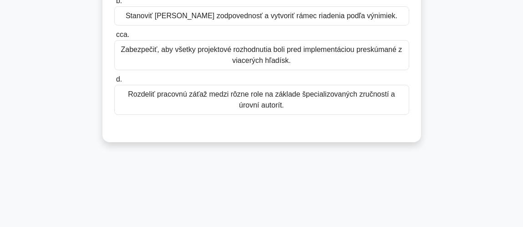
scroll to position [65, 0]
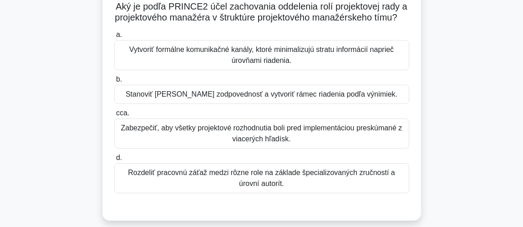
click at [323, 186] on font "Rozdeliť pracovnú záťaž medzi rôzne role na základe špecializovaných zručností …" at bounding box center [261, 177] width 267 height 19
click at [114, 161] on input "d. Rozdeliť pracovnú záťaž medzi rôzne role na základe špecializovaných zručnos…" at bounding box center [114, 158] width 0 height 6
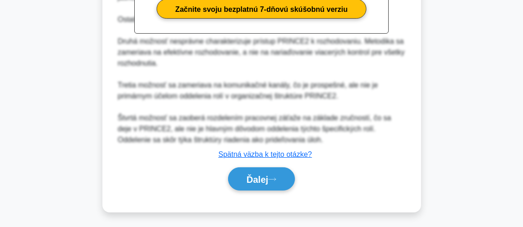
scroll to position [367, 0]
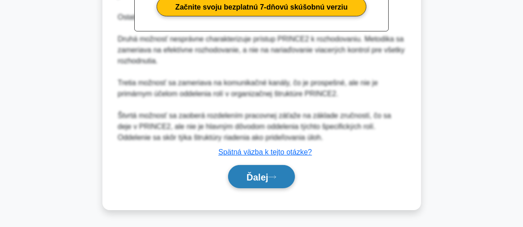
click at [261, 176] on font "Ďalej" at bounding box center [258, 177] width 22 height 10
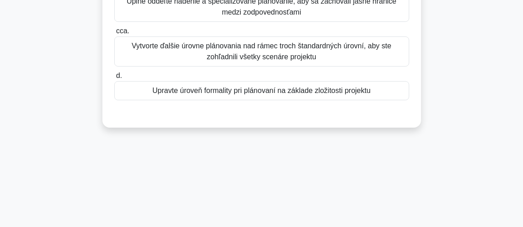
scroll to position [65, 0]
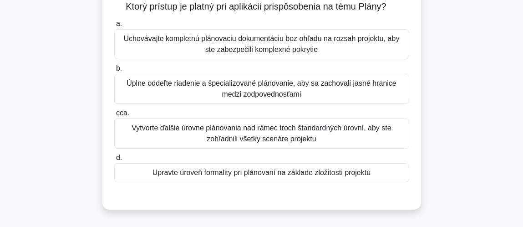
click at [352, 172] on font "Upravte úroveň formality pri plánovaní na základe zložitosti projektu" at bounding box center [262, 172] width 218 height 8
click at [114, 161] on input "d. Upravte úroveň formality pri plánovaní na základe zložitosti projektu" at bounding box center [114, 158] width 0 height 6
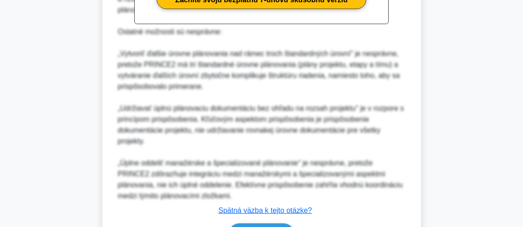
scroll to position [410, 0]
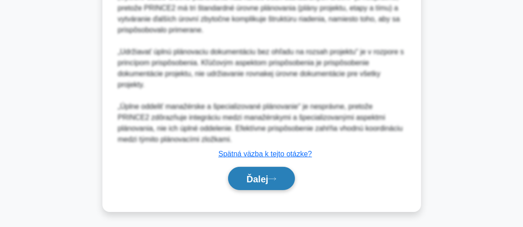
click at [254, 181] on font "Ďalej" at bounding box center [258, 179] width 22 height 10
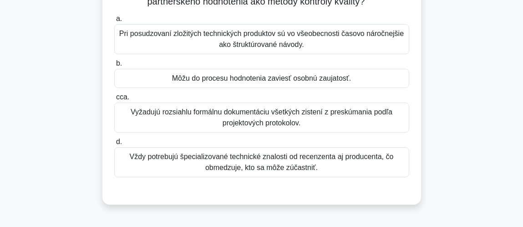
scroll to position [65, 0]
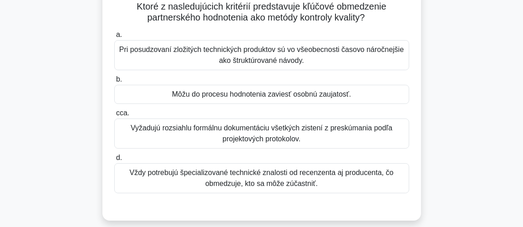
click at [314, 181] on font "Vždy potrebujú špecializované technické znalosti od recenzenta aj producenta, č…" at bounding box center [262, 177] width 264 height 19
click at [114, 161] on input "d. Vždy potrebujú špecializované technické znalosti od recenzenta aj producenta…" at bounding box center [114, 158] width 0 height 6
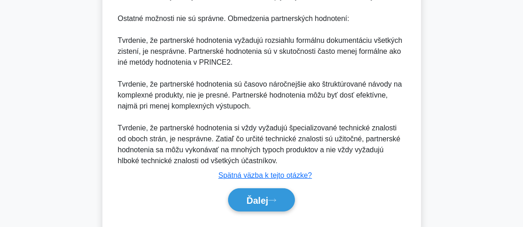
scroll to position [356, 0]
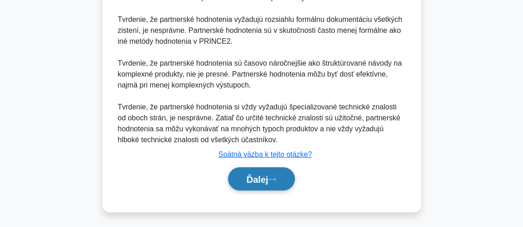
click at [251, 178] on font "Ďalej" at bounding box center [258, 179] width 22 height 10
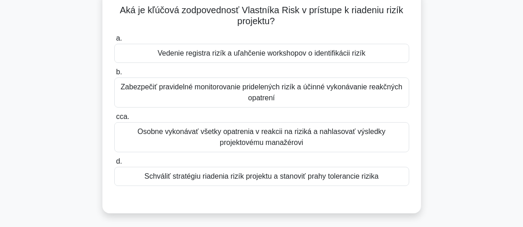
scroll to position [65, 0]
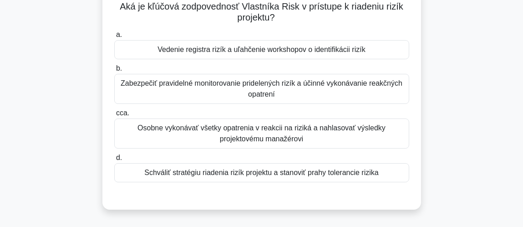
click at [268, 93] on font "Zabezpečiť pravidelné monitorovanie pridelených rizík a účinné vykonávanie reak…" at bounding box center [262, 88] width 282 height 19
click at [114, 71] on input "b. Zabezpečiť pravidelné monitorovanie pridelených rizík a účinné vykonávanie r…" at bounding box center [114, 69] width 0 height 6
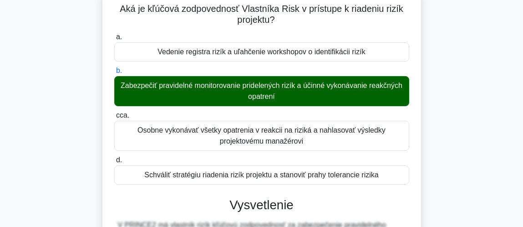
click at [461, 93] on div "Aká je kľúčová zodpovednosť Vlastníka Risk v prístupe k riadeniu rizík projektu…" at bounding box center [261, 209] width 437 height 440
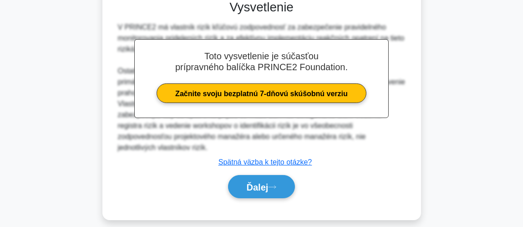
scroll to position [265, 0]
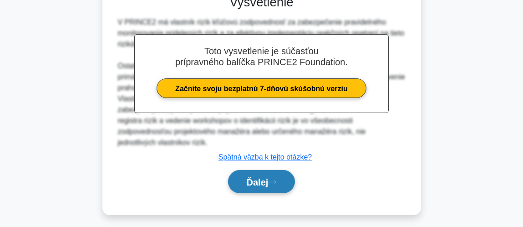
click at [253, 177] on font "Ďalej" at bounding box center [258, 182] width 22 height 10
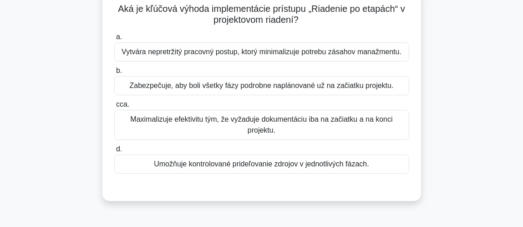
scroll to position [46, 0]
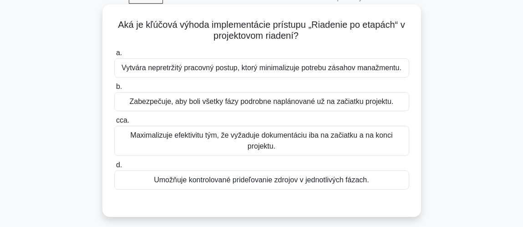
click at [261, 180] on font "Umožňuje kontrolované prideľovanie zdrojov v jednotlivých fázach." at bounding box center [261, 180] width 215 height 8
click at [114, 168] on input "d. Umožňuje kontrolované prideľovanie zdrojov v jednotlivých fázach." at bounding box center [114, 165] width 0 height 6
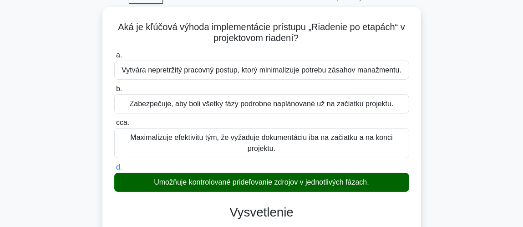
click at [461, 113] on div "Aká je kľúčová výhoda implementácie prístupu „Riadenie po etapách“ v projektovo…" at bounding box center [261, 227] width 437 height 440
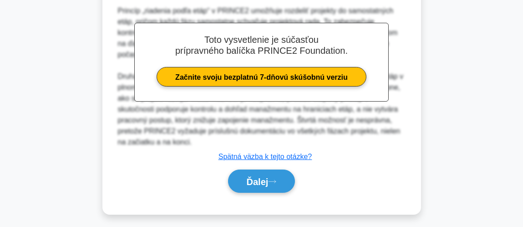
scroll to position [268, 0]
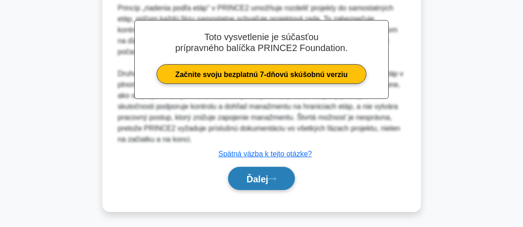
click at [238, 181] on button "Ďalej" at bounding box center [261, 178] width 67 height 23
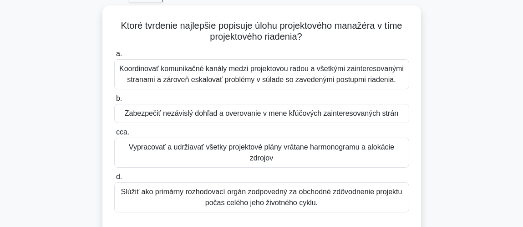
scroll to position [46, 0]
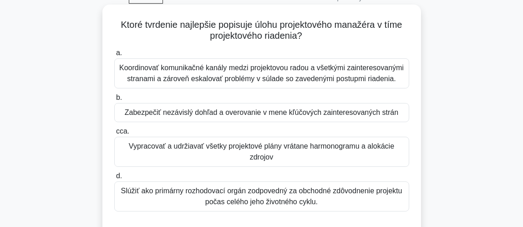
click at [262, 151] on font "Vypracovať a udržiavať všetky projektové plány vrátane harmonogramu a alokácie …" at bounding box center [261, 152] width 287 height 22
click at [114, 134] on input "cca. Vypracovať a udržiavať všetky projektové plány vrátane harmonogramu a alok…" at bounding box center [114, 131] width 0 height 6
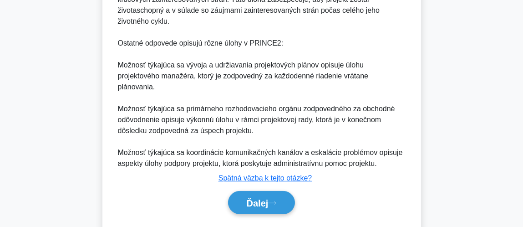
scroll to position [324, 0]
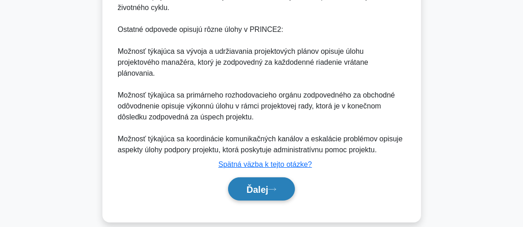
click at [261, 184] on font "Ďalej" at bounding box center [258, 189] width 22 height 10
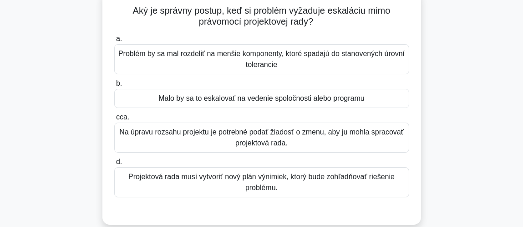
scroll to position [65, 0]
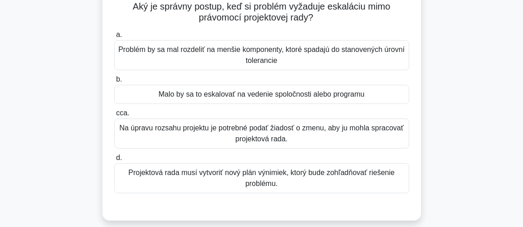
click at [292, 95] on font "Malo by sa to eskalovať na vedenie spoločnosti alebo programu" at bounding box center [261, 94] width 206 height 8
click at [114, 82] on input "b. Malo by sa to eskalovať na vedenie spoločnosti alebo programu" at bounding box center [114, 79] width 0 height 6
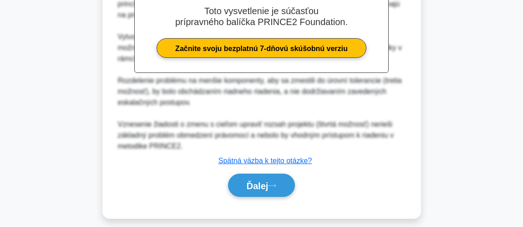
scroll to position [323, 0]
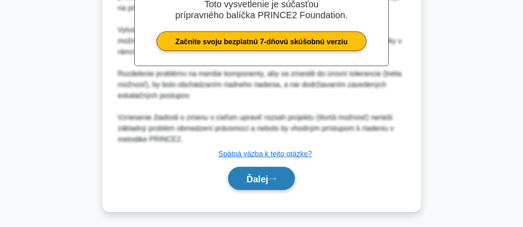
click at [264, 180] on font "Ďalej" at bounding box center [258, 179] width 22 height 10
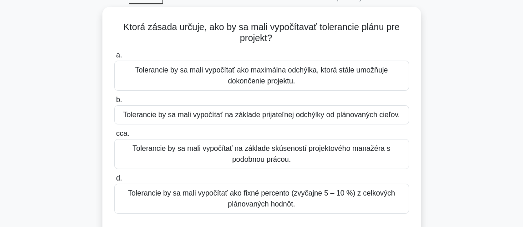
scroll to position [65, 0]
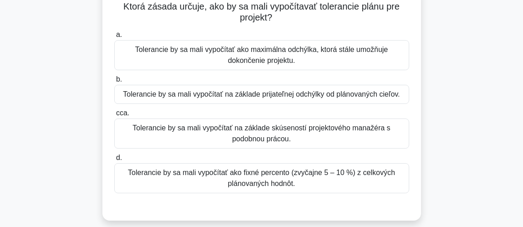
click at [333, 90] on font "Tolerancie by sa mali vypočítať na základe prijateľnej odchýlky od plánovaných …" at bounding box center [261, 94] width 277 height 8
click at [114, 82] on input "b. Tolerancie by sa mali vypočítať na základe prijateľnej odchýlky od plánovaný…" at bounding box center [114, 79] width 0 height 6
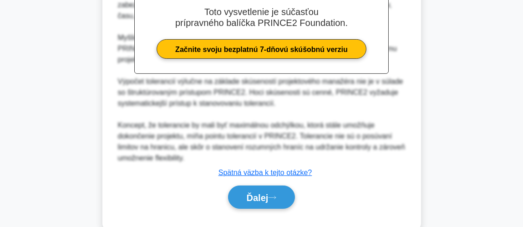
scroll to position [320, 0]
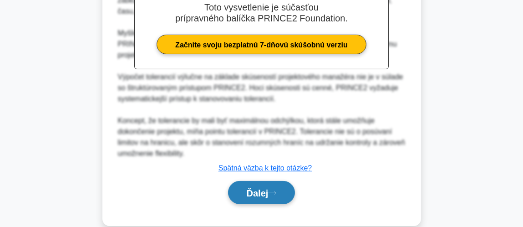
click at [260, 190] on font "Ďalej" at bounding box center [258, 193] width 22 height 10
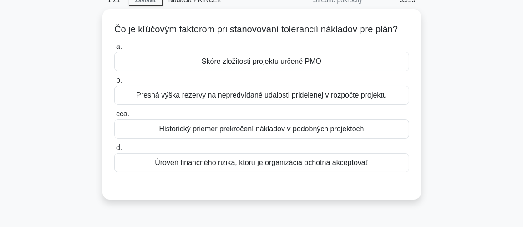
scroll to position [46, 0]
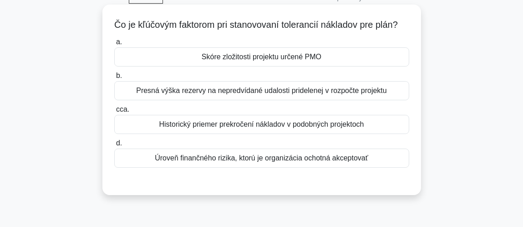
click at [303, 94] on font "Presná výška rezervy na nepredvídané udalosti pridelenej v rozpočte projektu" at bounding box center [261, 90] width 251 height 8
click at [114, 79] on input "b. Presná výška rezervy na nepredvídané udalosti pridelenej v rozpočte projektu" at bounding box center [114, 76] width 0 height 6
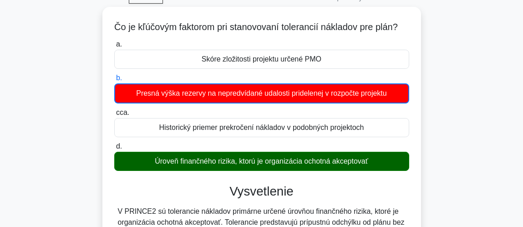
click at [451, 134] on div "Čo je kľúčovým faktorom pri stanovovaní tolerancií nákladov pre plán? .spinner_…" at bounding box center [261, 222] width 437 height 430
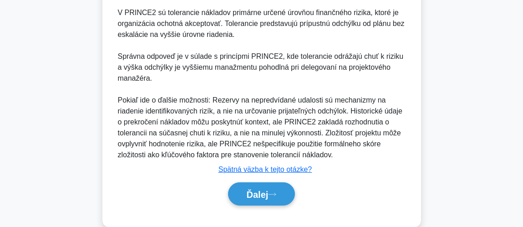
scroll to position [269, 0]
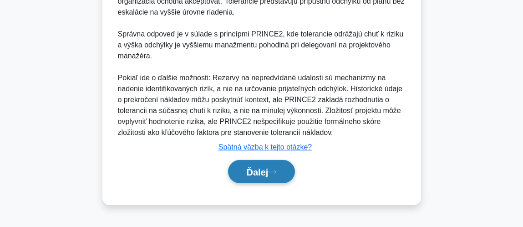
click at [275, 174] on icon at bounding box center [272, 171] width 8 height 5
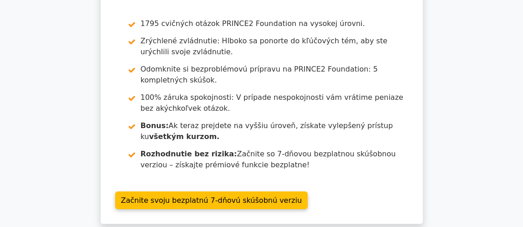
scroll to position [72, 0]
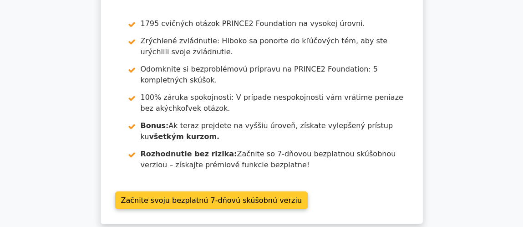
click at [251, 191] on link "Začnite svoju bezplatnú 7-dňovú skúšobnú verziu" at bounding box center [211, 200] width 193 height 18
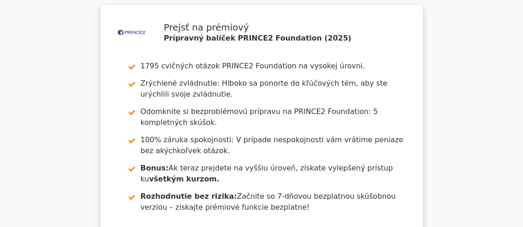
scroll to position [0, 0]
